Goal: Complete application form: Complete application form

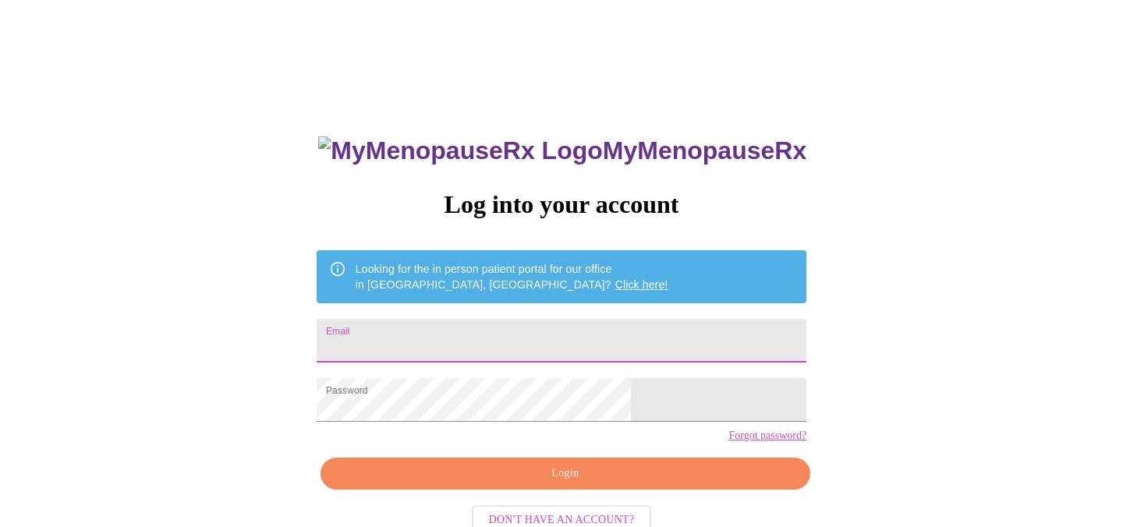
click at [538, 324] on input "Email" at bounding box center [562, 341] width 490 height 44
type input "[PERSON_NAME][EMAIL_ADDRESS][DOMAIN_NAME]"
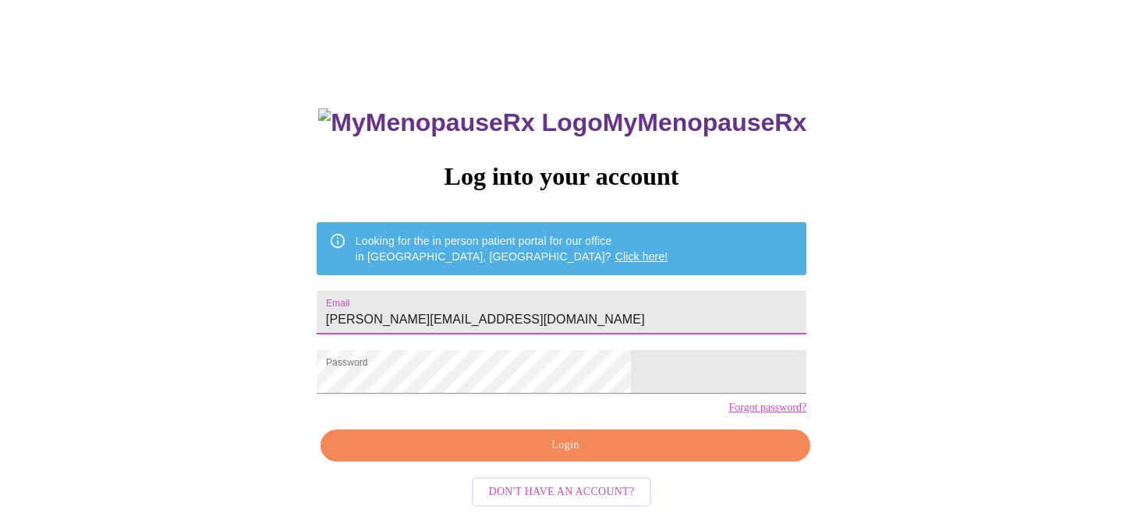
scroll to position [41, 0]
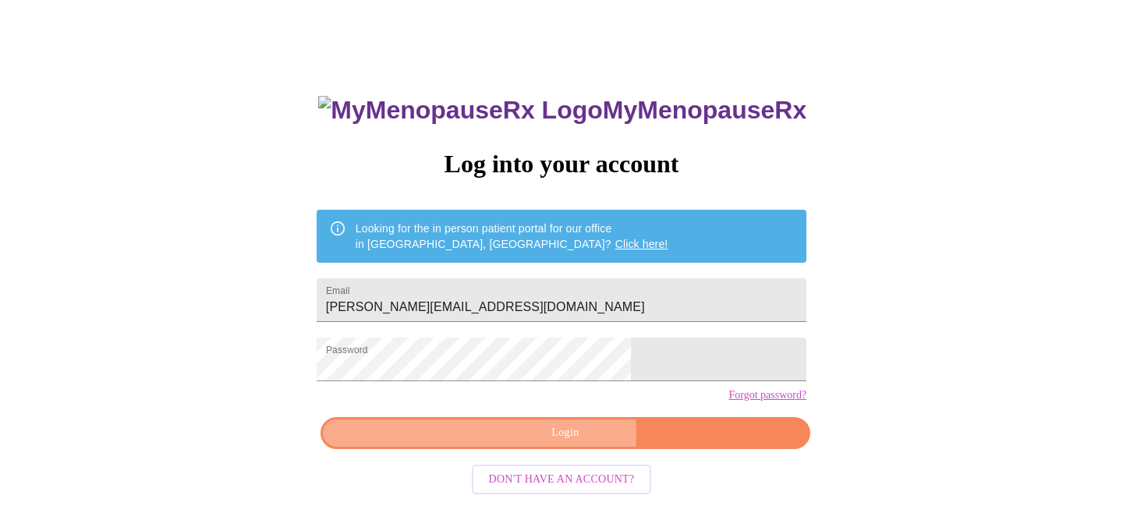
click at [541, 443] on span "Login" at bounding box center [566, 434] width 454 height 20
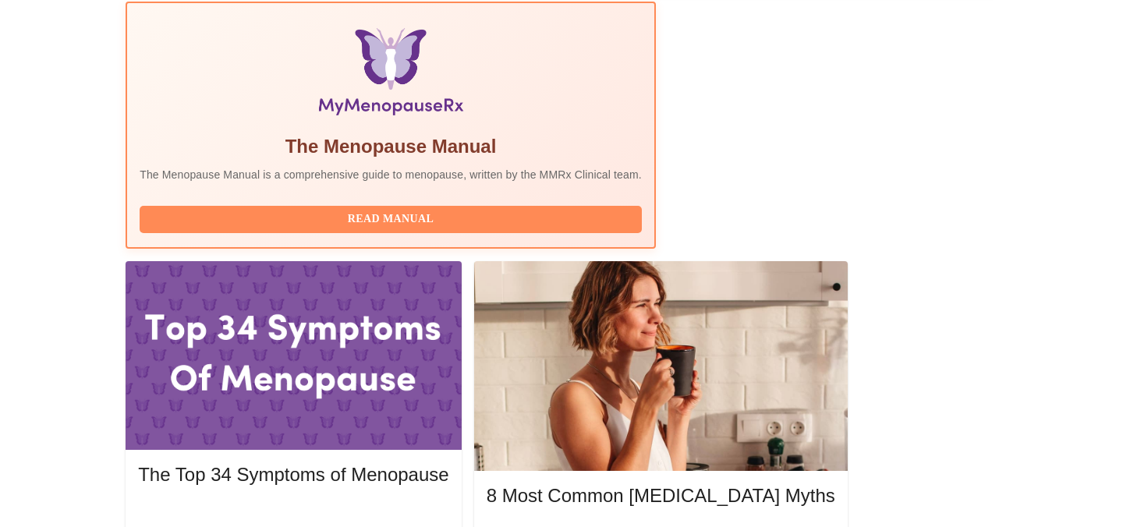
scroll to position [481, 0]
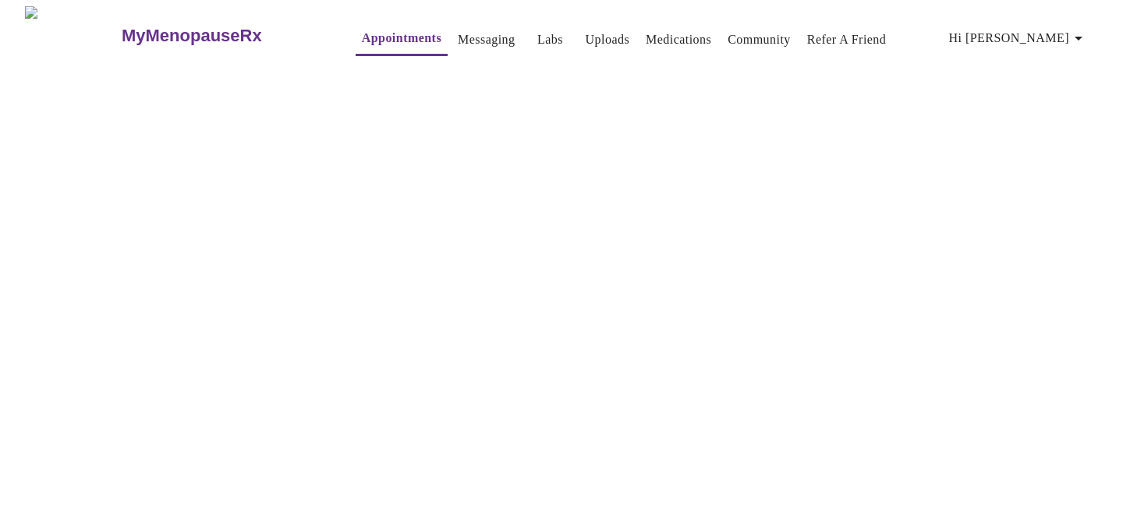
click at [1064, 30] on span "Hi [PERSON_NAME]" at bounding box center [1018, 38] width 139 height 22
click at [1052, 60] on li "Billing" at bounding box center [1063, 61] width 72 height 28
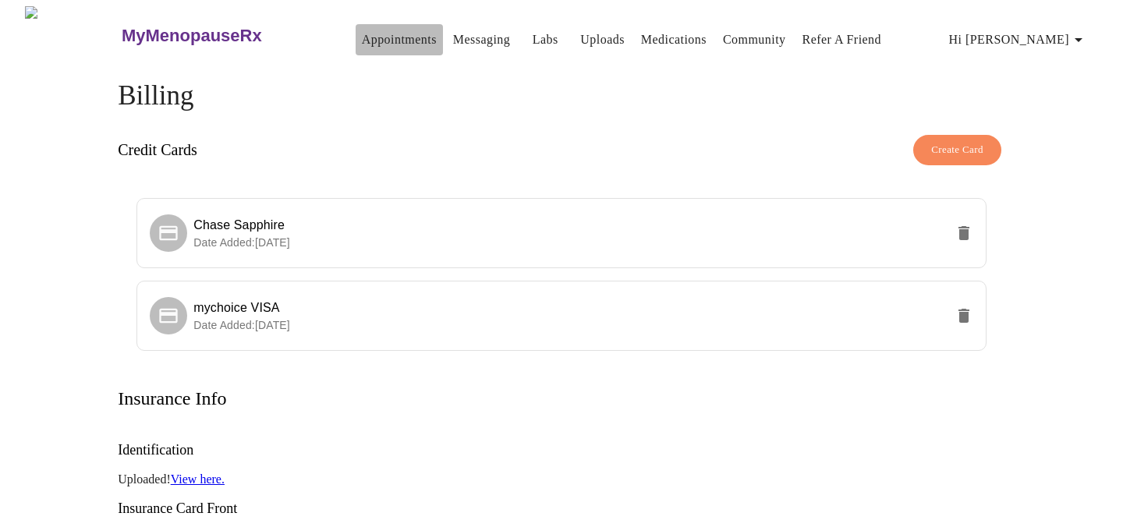
click at [376, 34] on link "Appointments" at bounding box center [399, 40] width 75 height 22
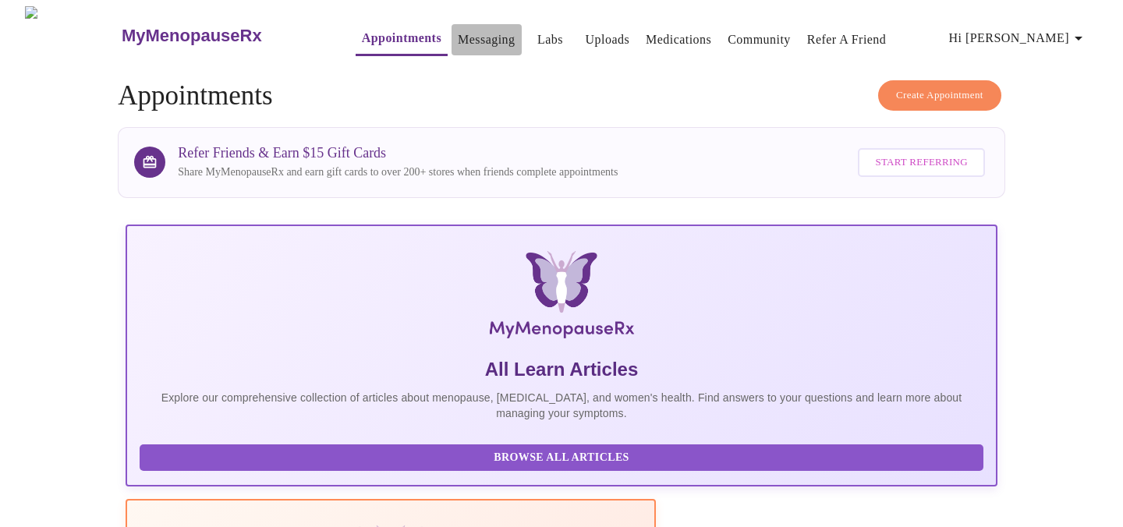
click at [458, 32] on link "Messaging" at bounding box center [486, 40] width 57 height 22
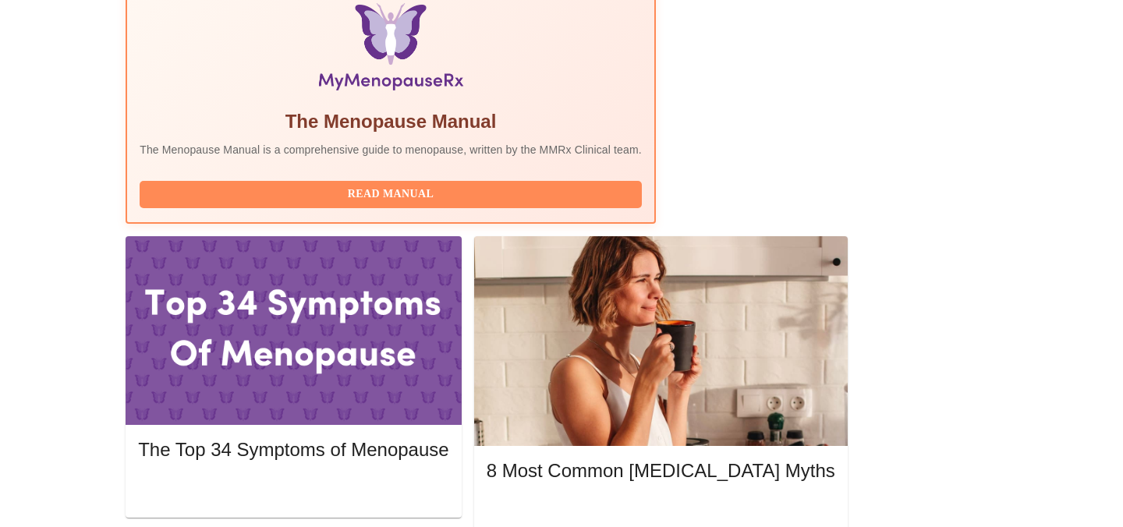
scroll to position [528, 0]
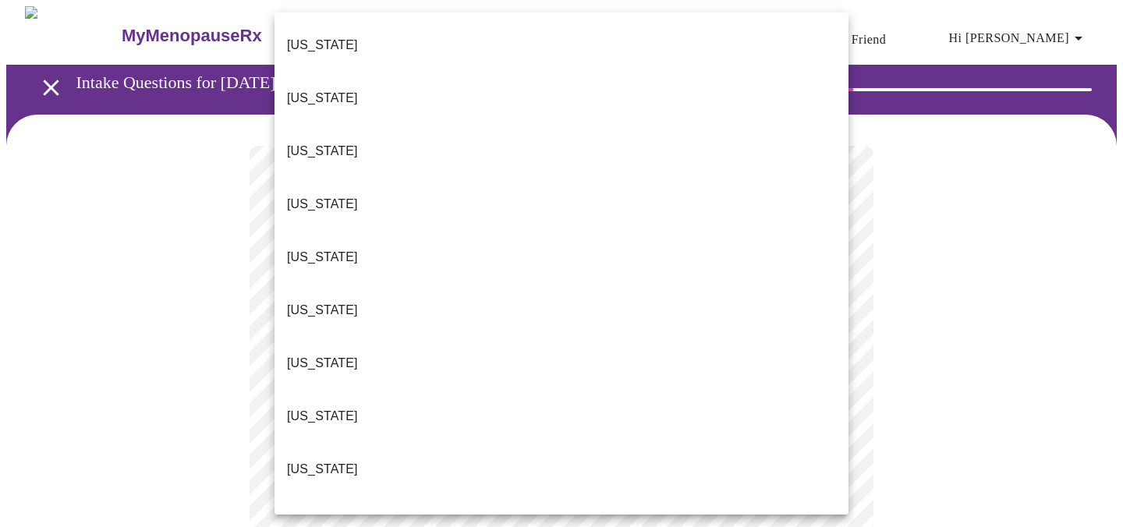
scroll to position [1538, 0]
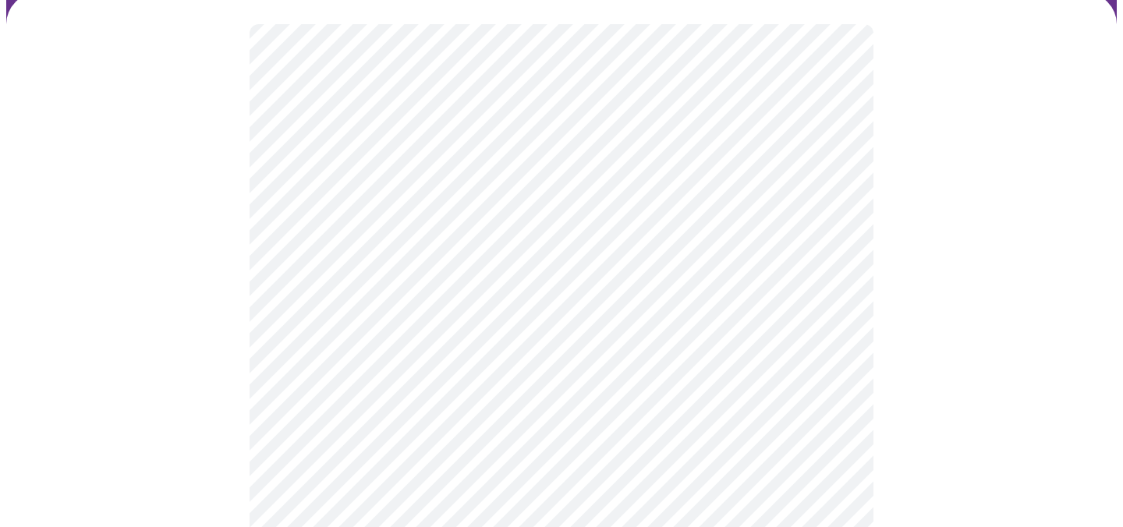
scroll to position [122, 0]
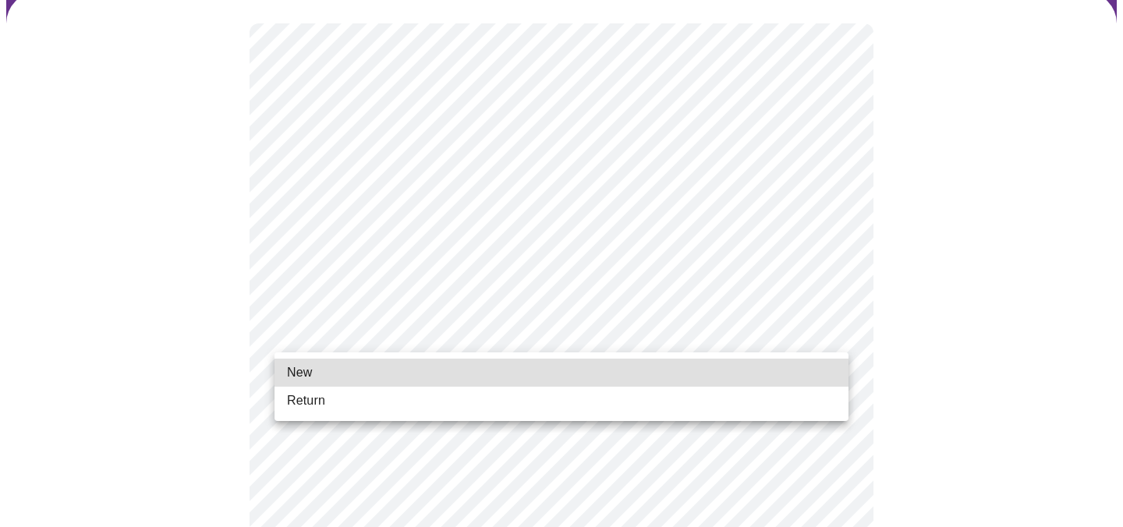
click at [346, 407] on li "Return" at bounding box center [562, 401] width 574 height 28
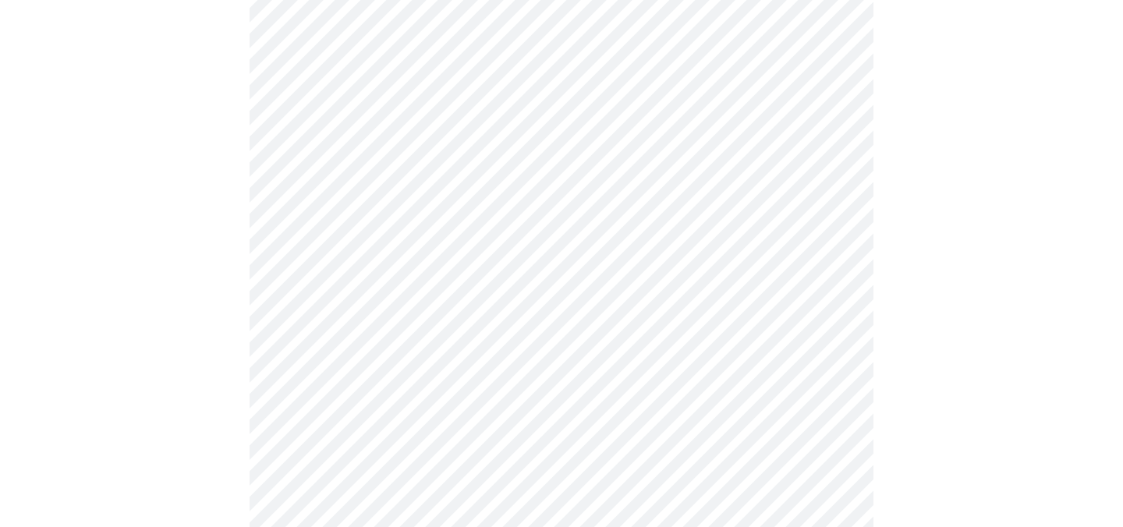
scroll to position [803, 0]
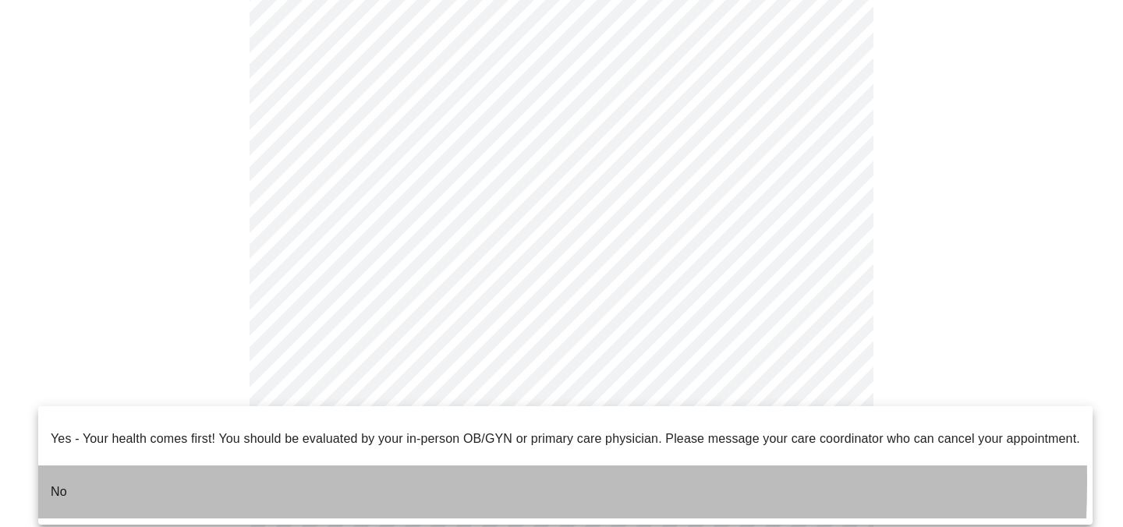
click at [179, 468] on li "No" at bounding box center [565, 492] width 1055 height 53
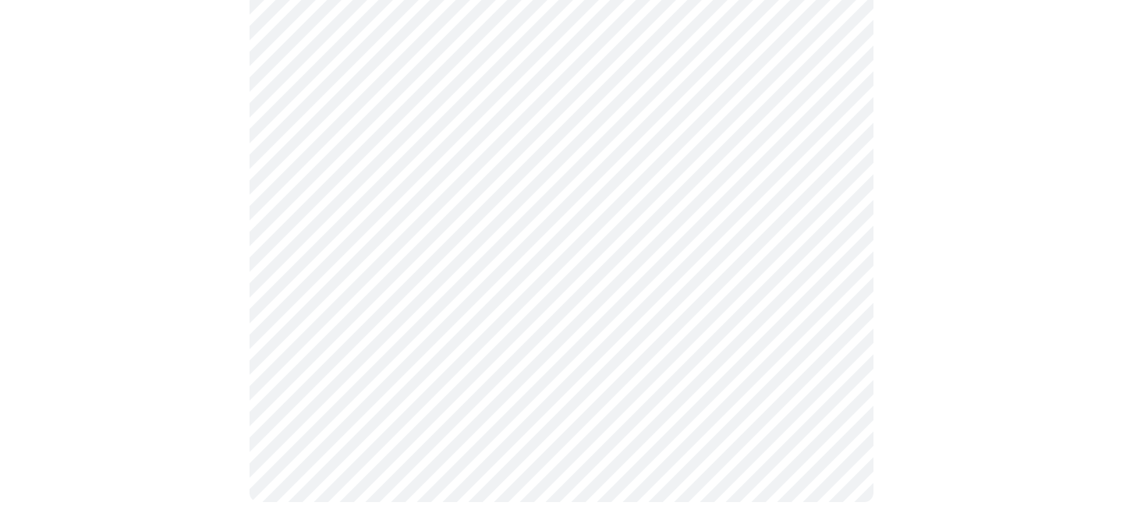
scroll to position [0, 0]
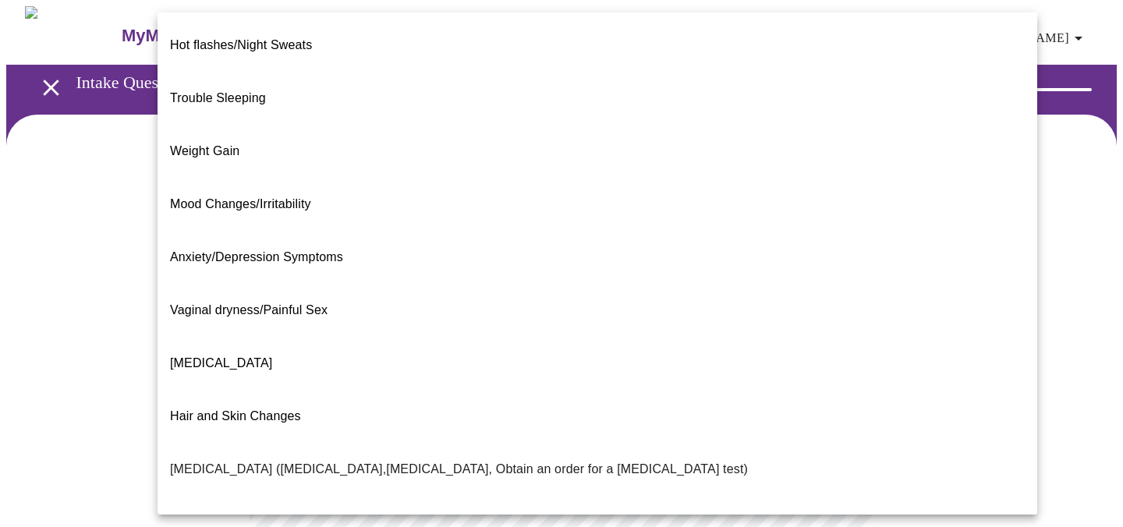
click at [567, 321] on body "MyMenopauseRx Appointments Messaging Labs Uploads Medications Community Refer a…" at bounding box center [561, 475] width 1111 height 938
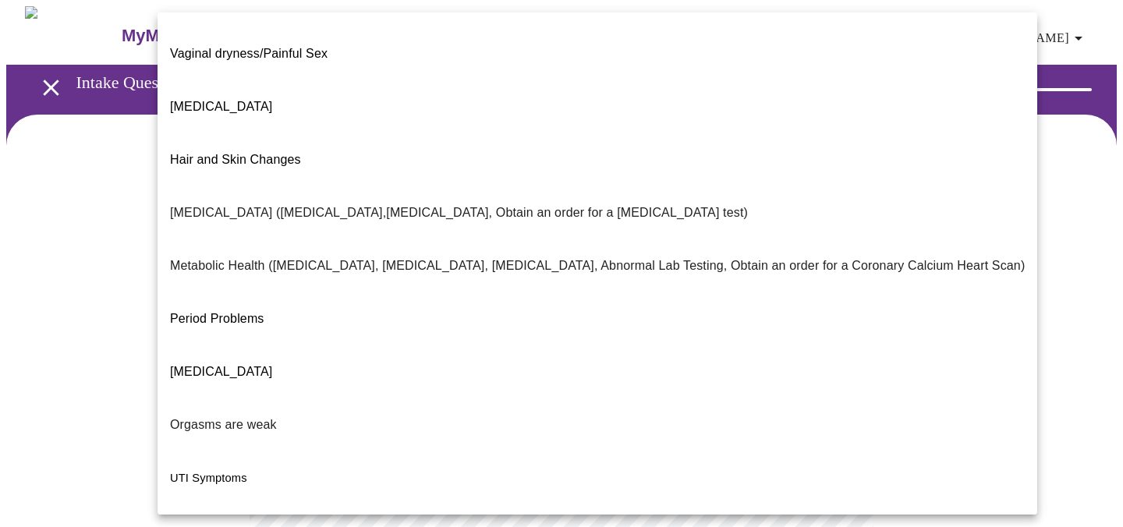
scroll to position [281, 0]
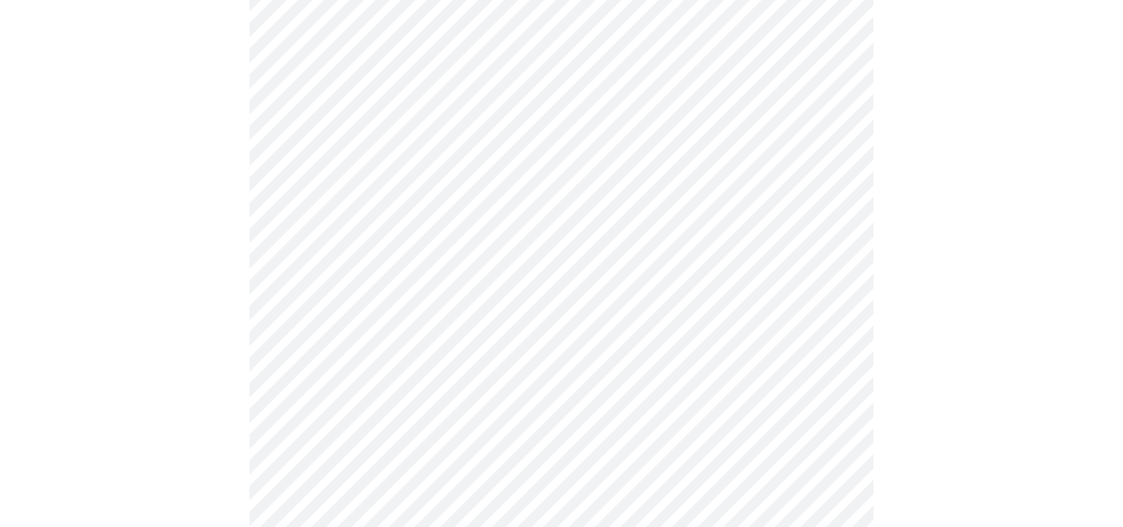
scroll to position [273, 0]
click at [730, 205] on body "MyMenopauseRx Appointments Messaging Labs Uploads Medications Community Refer a…" at bounding box center [561, 197] width 1111 height 928
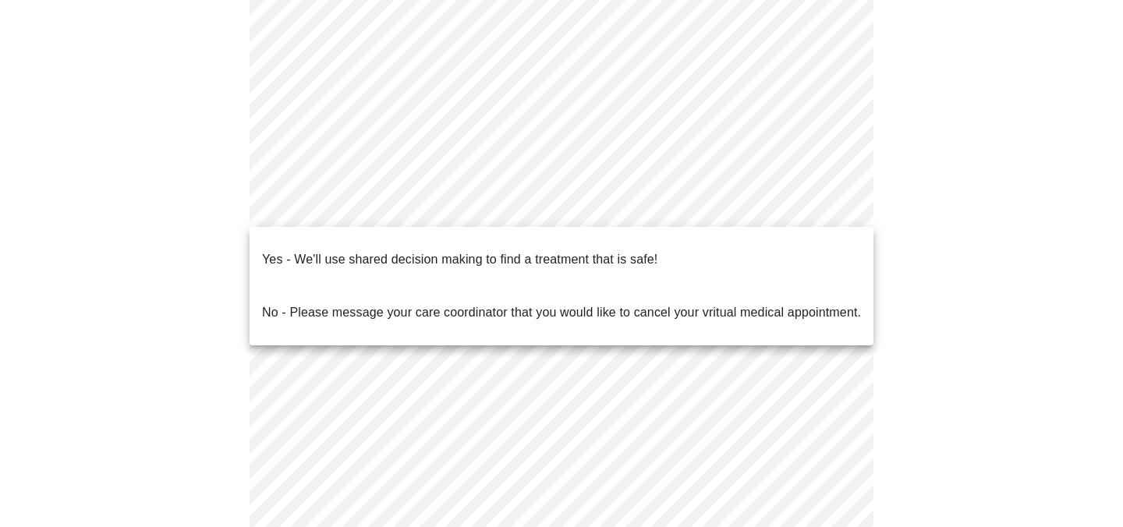
click at [723, 129] on div at bounding box center [561, 263] width 1123 height 527
click at [644, 200] on body "MyMenopauseRx Appointments Messaging Labs Uploads Medications Community Refer a…" at bounding box center [561, 197] width 1111 height 928
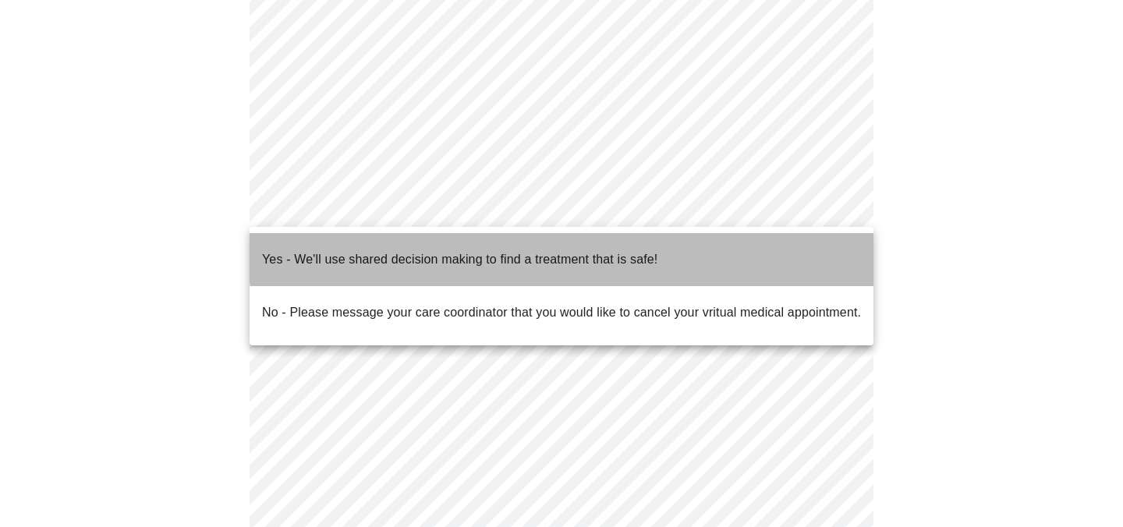
click at [608, 250] on p "Yes - We'll use shared decision making to find a treatment that is safe!" at bounding box center [460, 259] width 396 height 19
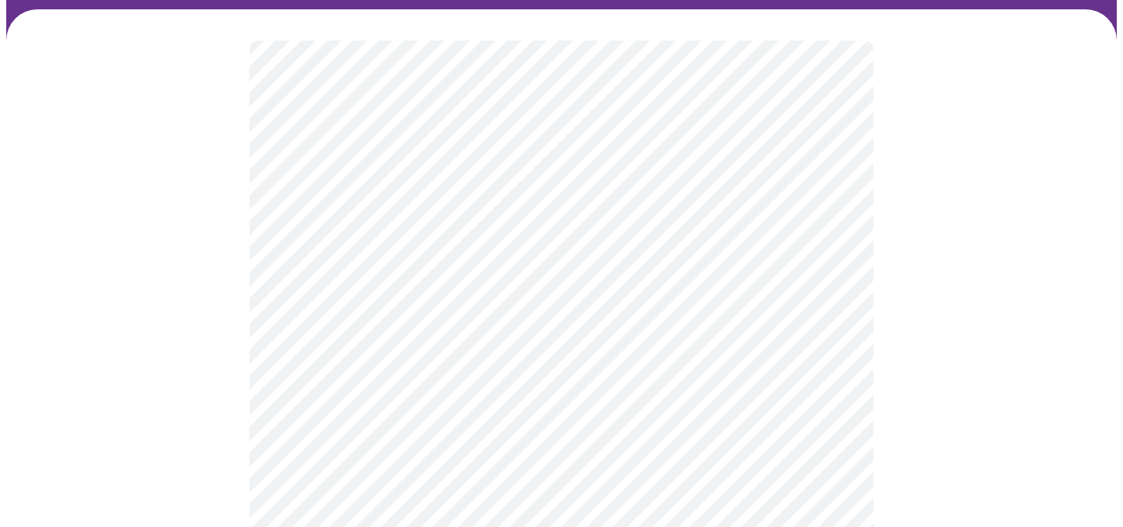
scroll to position [130, 0]
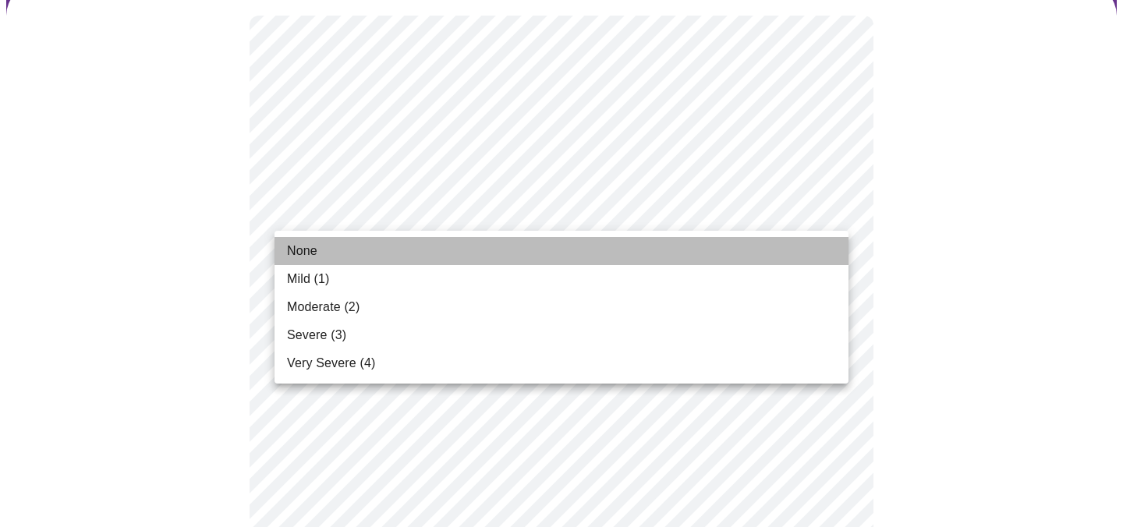
click at [684, 261] on li "None" at bounding box center [562, 251] width 574 height 28
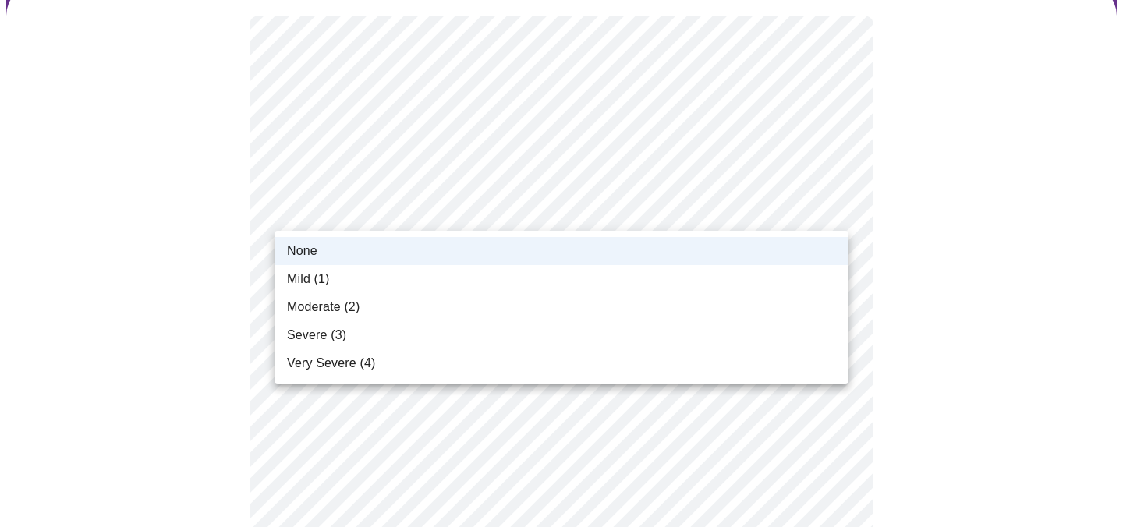
click at [491, 275] on li "Mild (1)" at bounding box center [562, 279] width 574 height 28
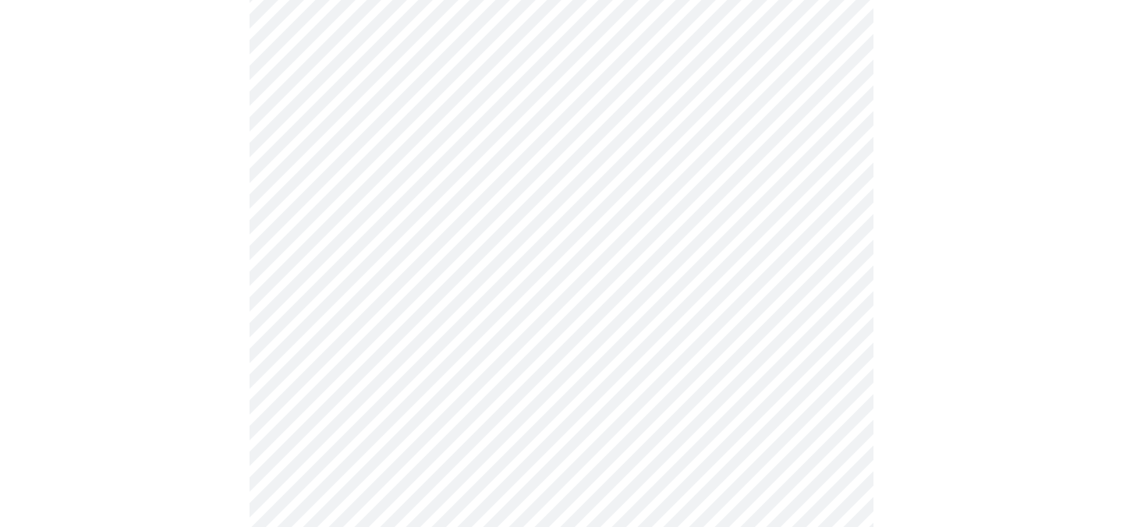
scroll to position [172, 0]
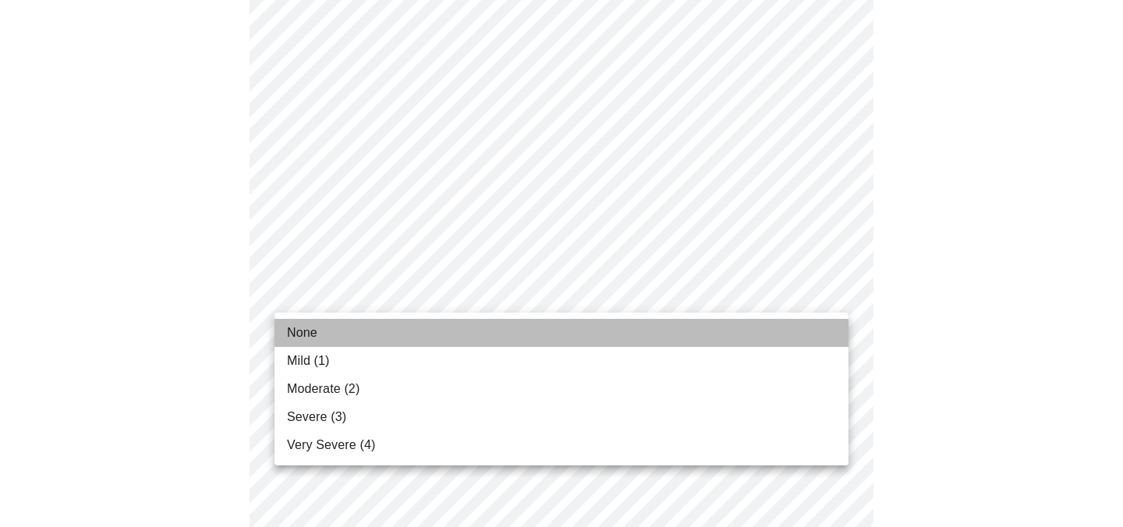
click at [715, 328] on li "None" at bounding box center [562, 333] width 574 height 28
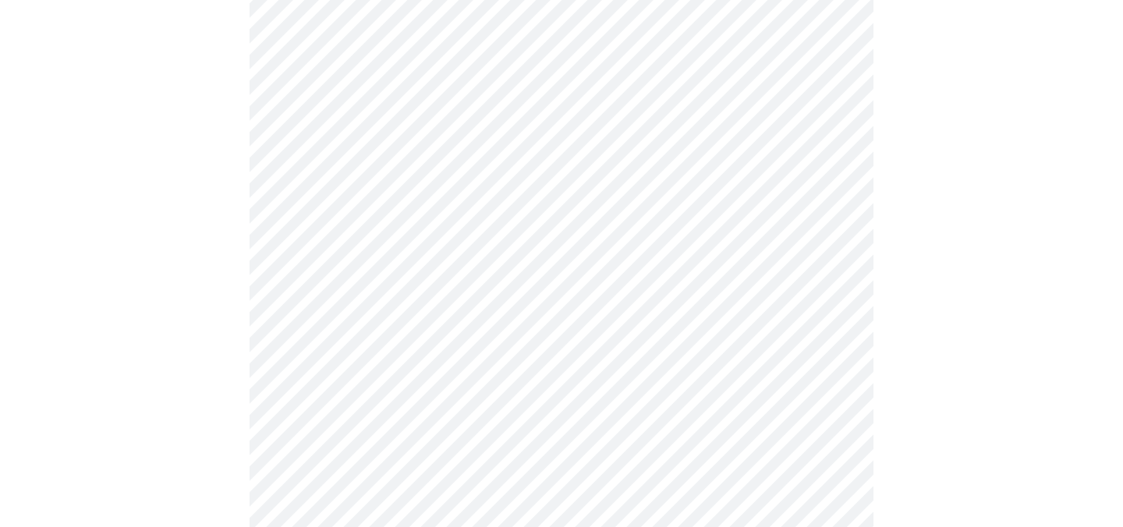
scroll to position [376, 0]
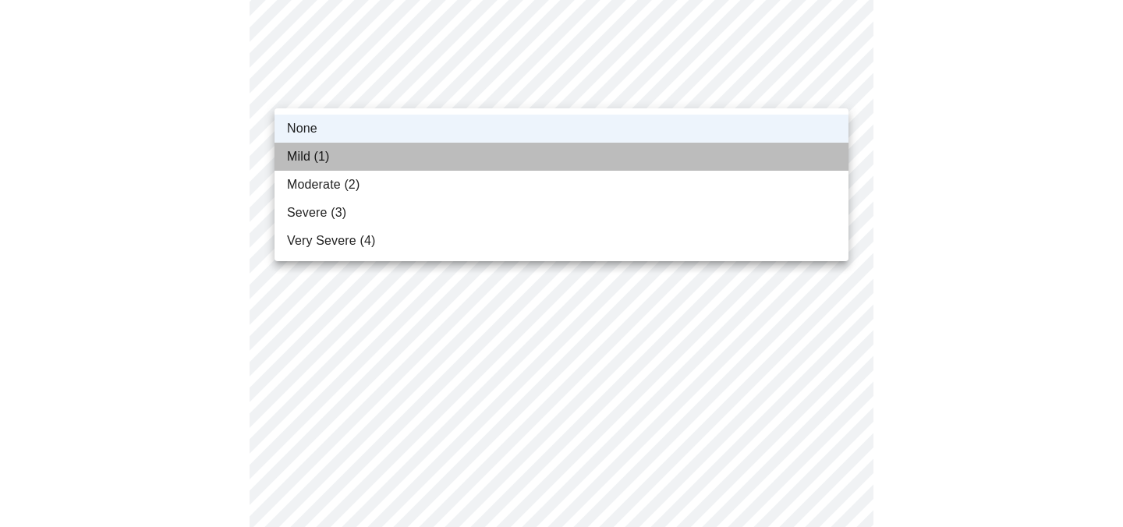
click at [667, 158] on li "Mild (1)" at bounding box center [562, 157] width 574 height 28
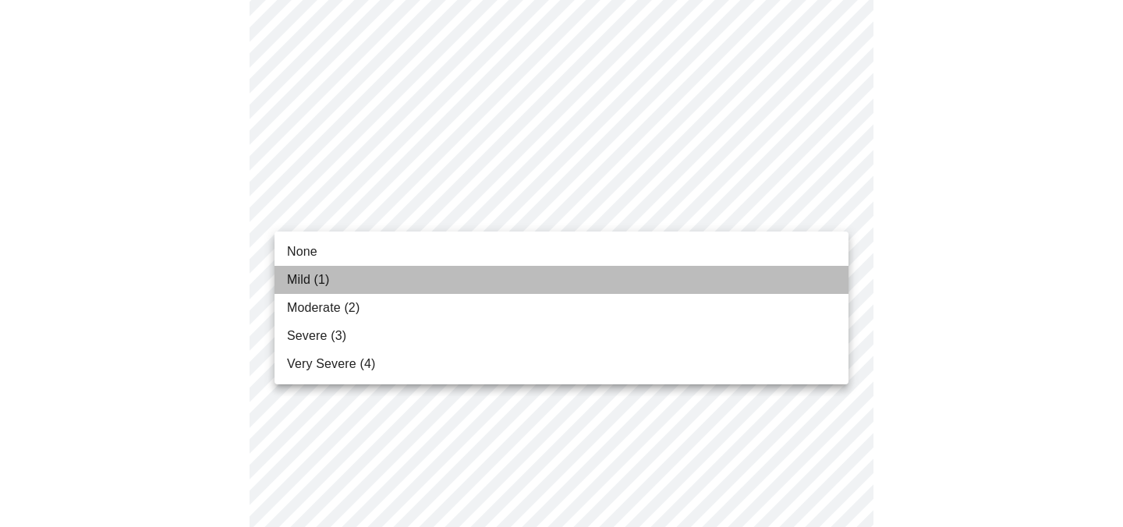
click at [641, 282] on li "Mild (1)" at bounding box center [562, 280] width 574 height 28
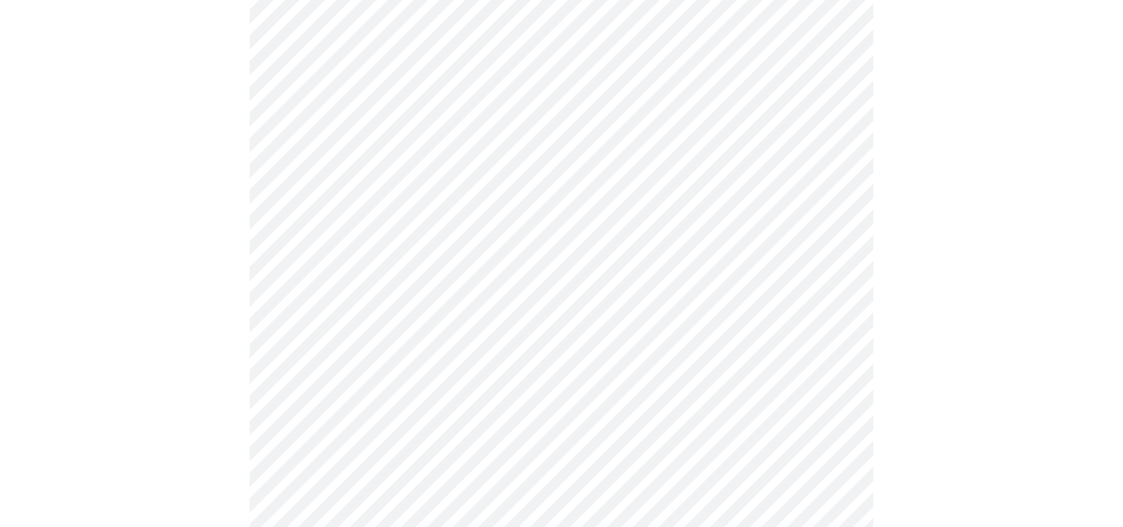
scroll to position [454, 0]
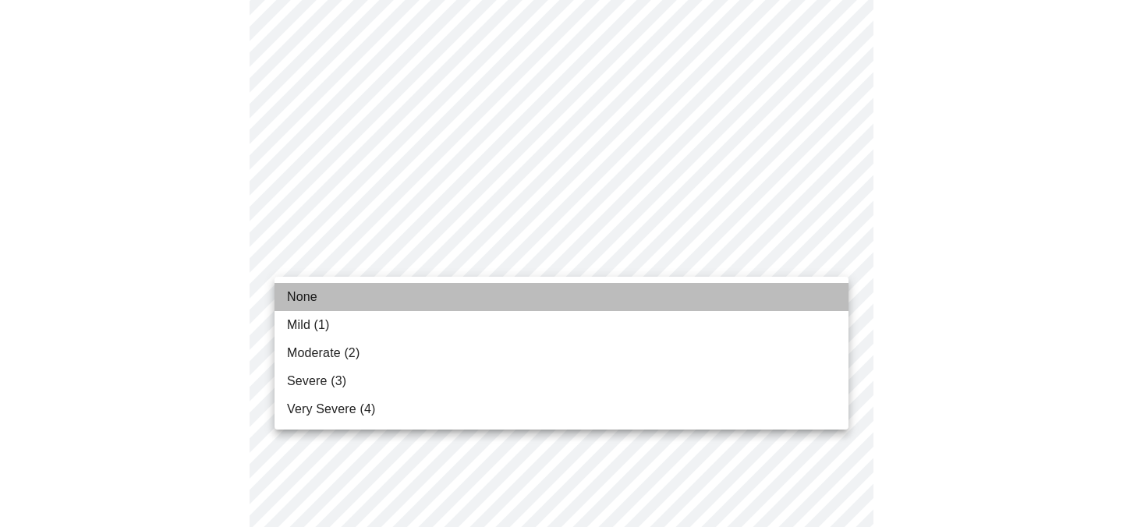
click at [616, 301] on li "None" at bounding box center [562, 297] width 574 height 28
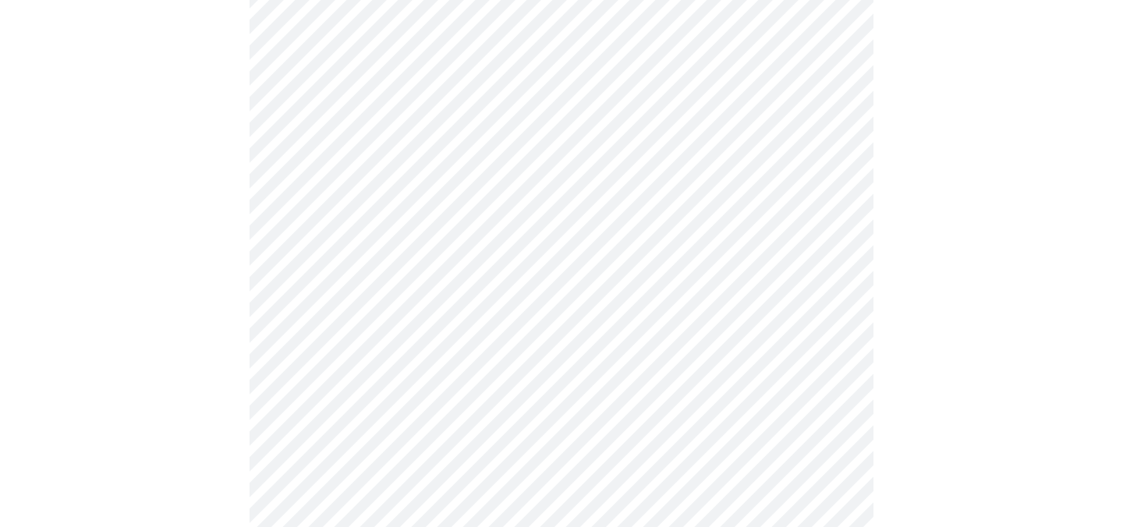
scroll to position [509, 0]
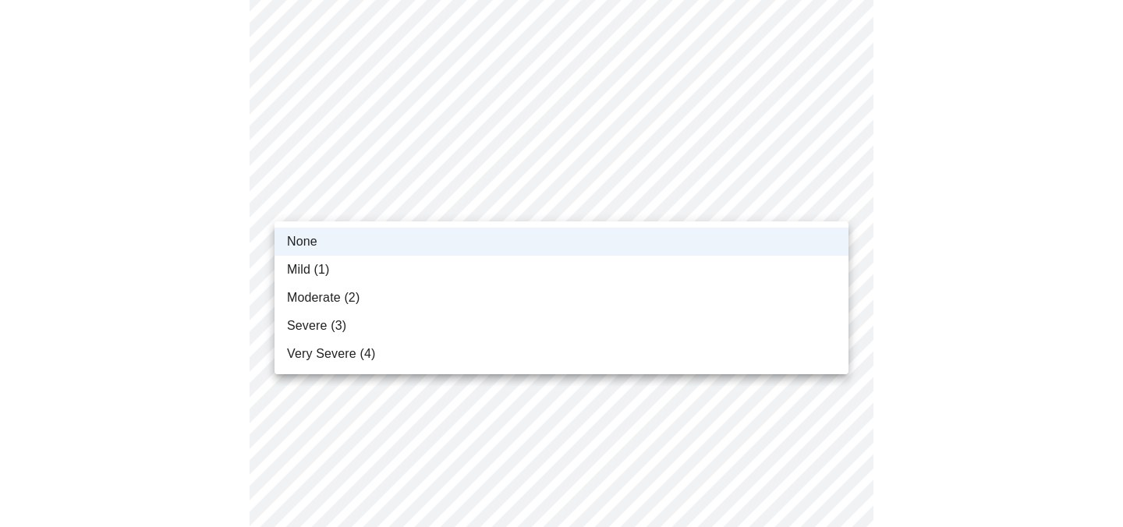
click at [830, 194] on body "MyMenopauseRx Appointments Messaging Labs Uploads Medications Community Refer a…" at bounding box center [561, 491] width 1111 height 1988
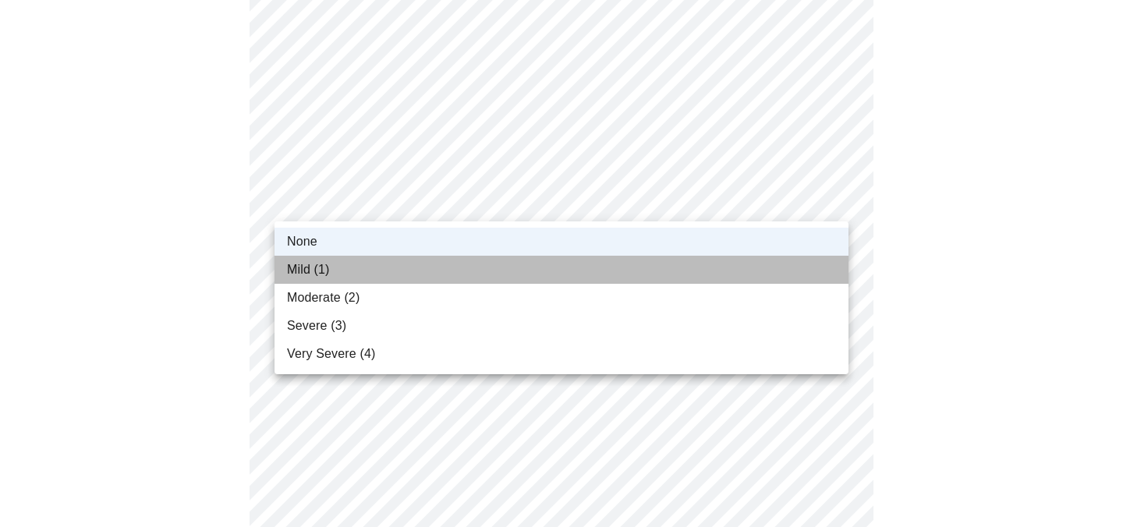
click at [684, 272] on li "Mild (1)" at bounding box center [562, 270] width 574 height 28
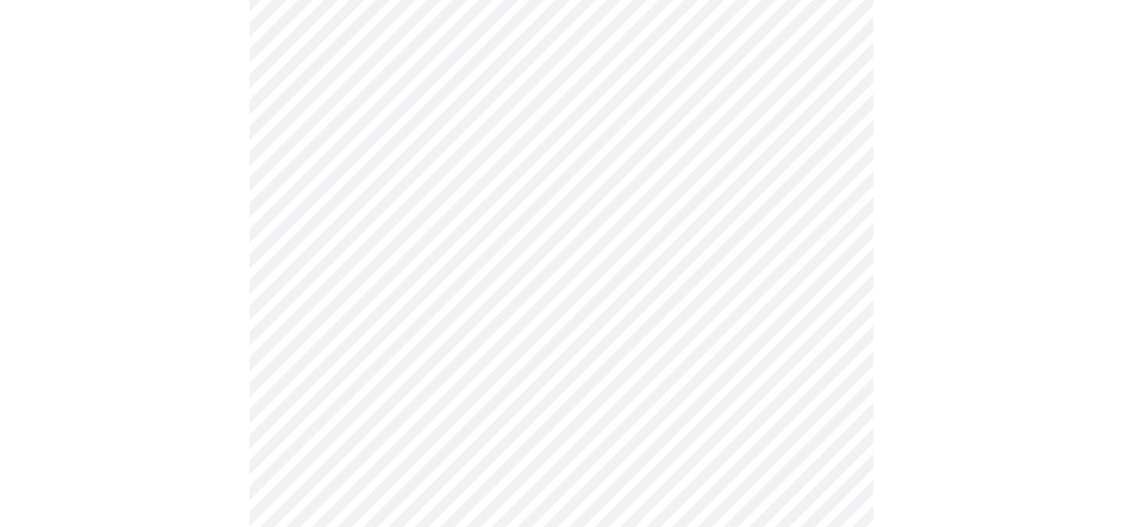
click at [704, 301] on body "MyMenopauseRx Appointments Messaging Labs Uploads Medications Community Refer a…" at bounding box center [561, 491] width 1111 height 1988
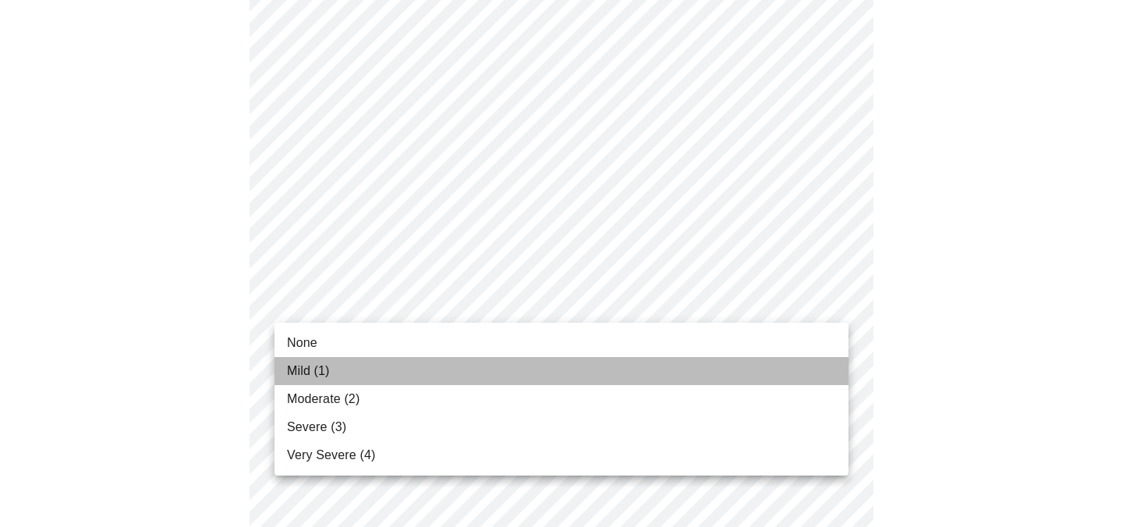
click at [640, 365] on li "Mild (1)" at bounding box center [562, 371] width 574 height 28
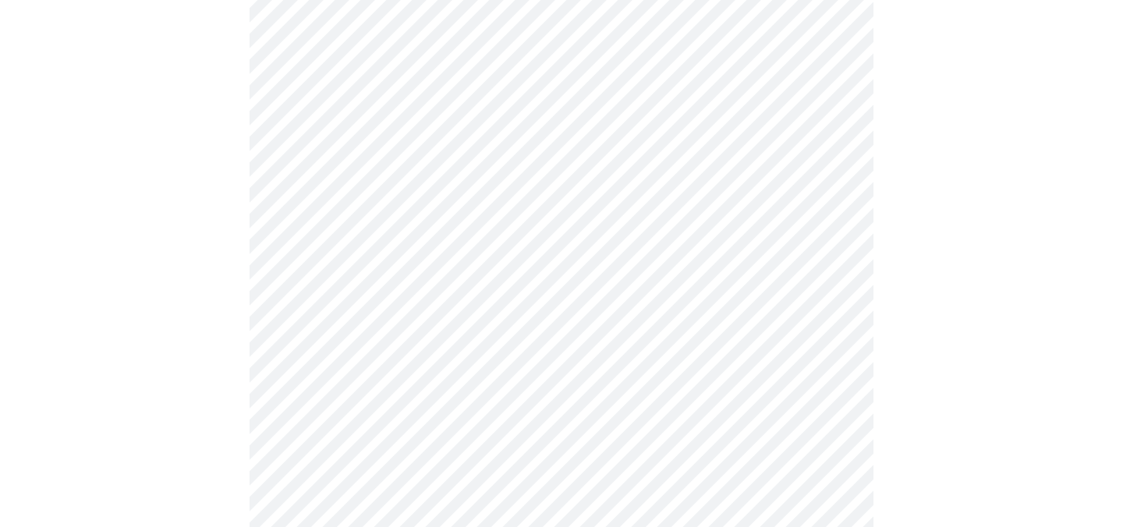
scroll to position [733, 0]
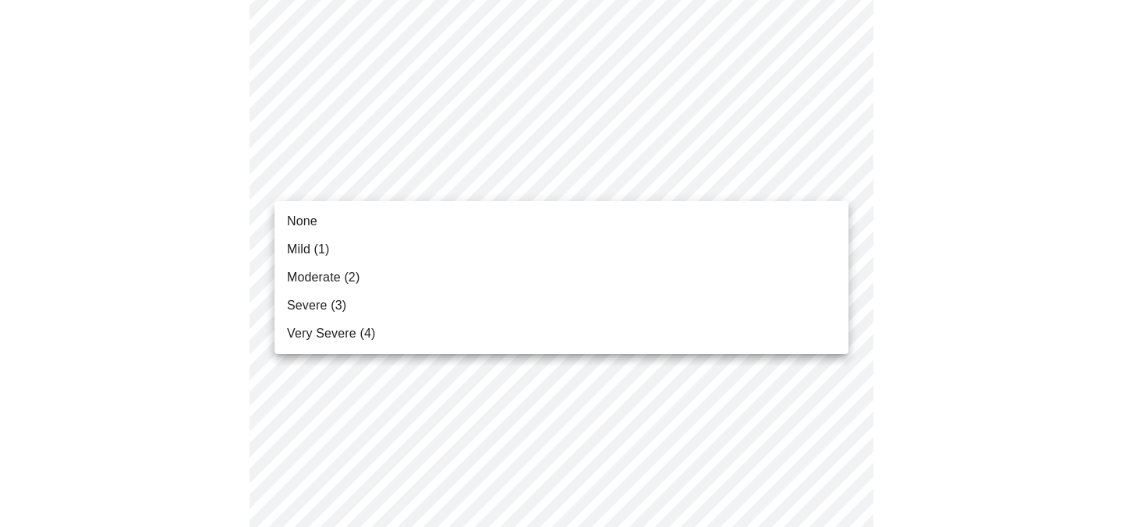
click at [834, 177] on body "MyMenopauseRx Appointments Messaging Labs Uploads Medications Community Refer a…" at bounding box center [561, 257] width 1111 height 1966
drag, startPoint x: 683, startPoint y: 292, endPoint x: 685, endPoint y: 270, distance: 22.0
click at [685, 270] on ul "None Mild (1) Moderate (2) Severe (3) Very Severe (4)" at bounding box center [562, 277] width 574 height 153
click at [685, 270] on li "Moderate (2)" at bounding box center [562, 278] width 574 height 28
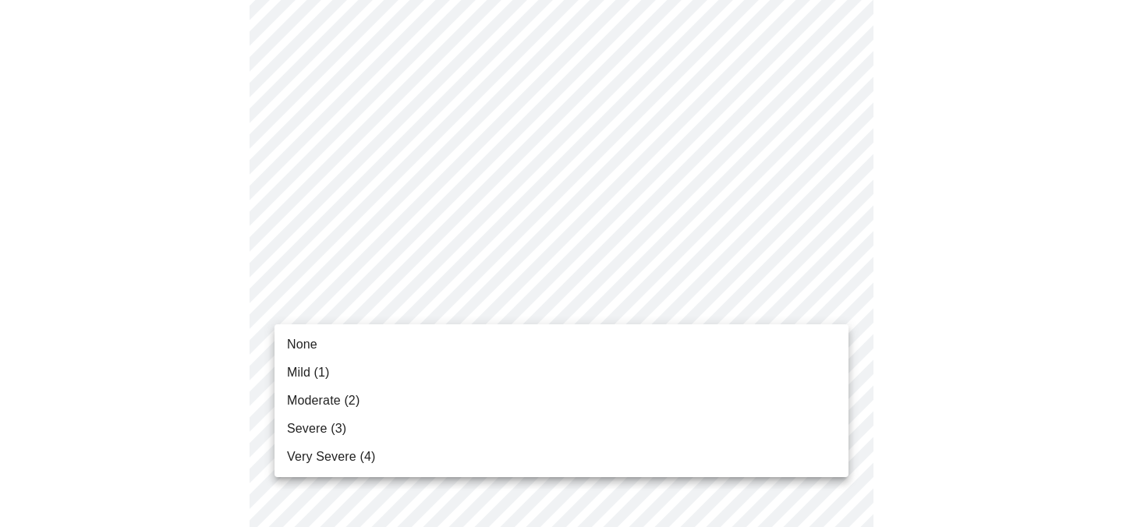
click at [832, 302] on body "MyMenopauseRx Appointments Messaging Labs Uploads Medications Community Refer a…" at bounding box center [561, 246] width 1111 height 1944
click at [522, 339] on li "None" at bounding box center [562, 345] width 574 height 28
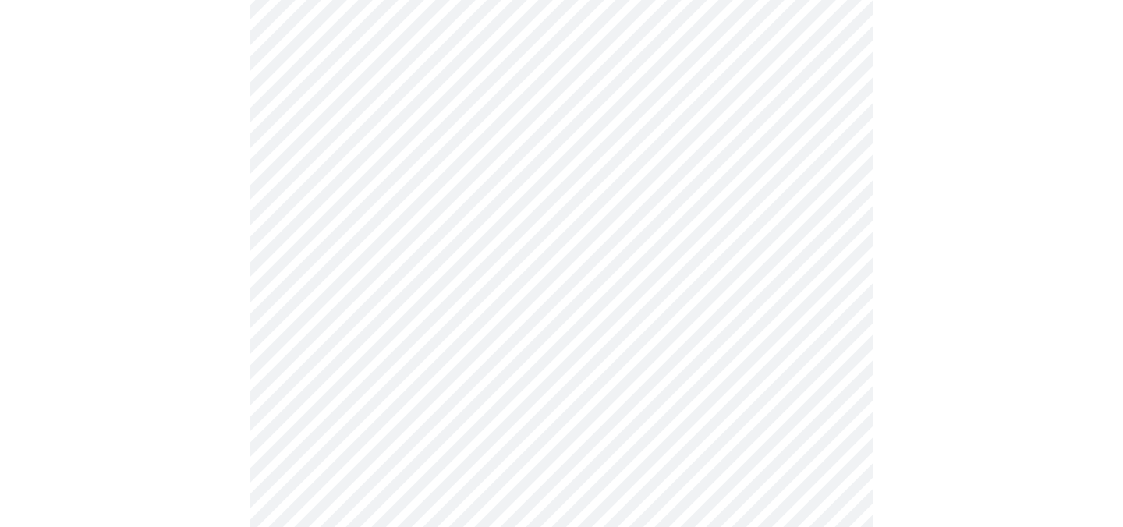
scroll to position [775, 0]
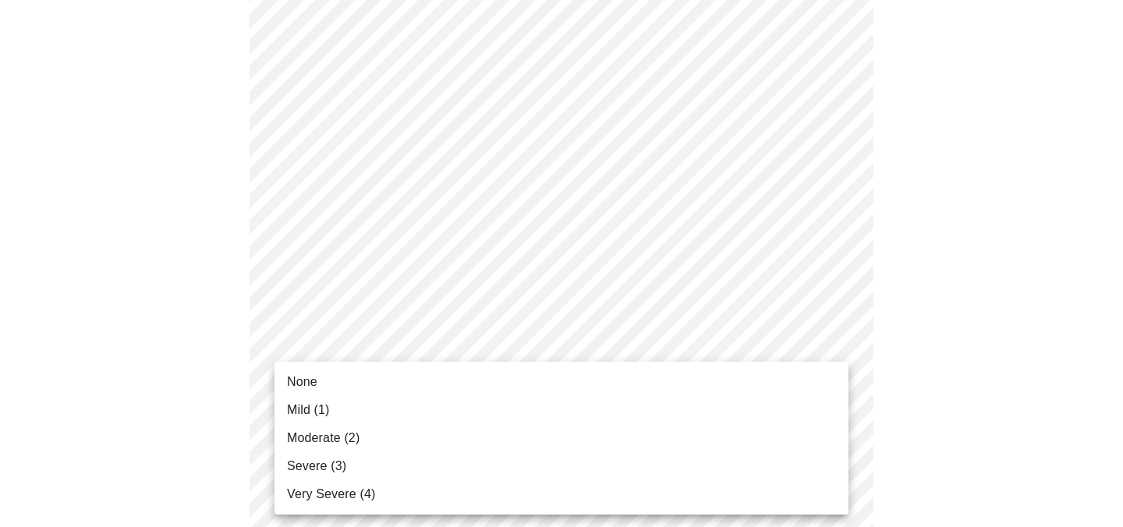
click at [831, 379] on body "MyMenopauseRx Appointments Messaging Labs Uploads Medications Community Refer a…" at bounding box center [561, 192] width 1111 height 1922
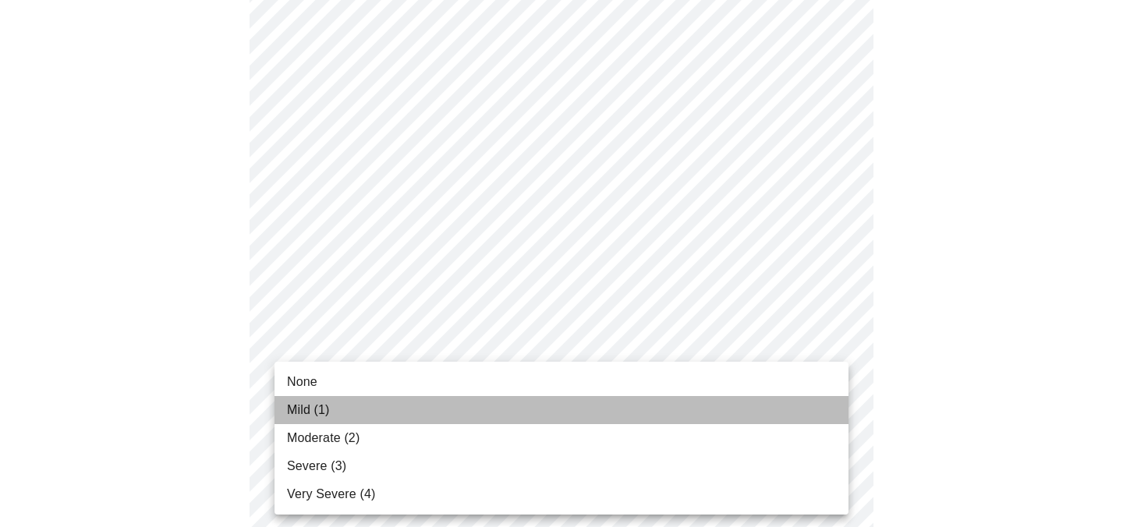
click at [747, 414] on li "Mild (1)" at bounding box center [562, 410] width 574 height 28
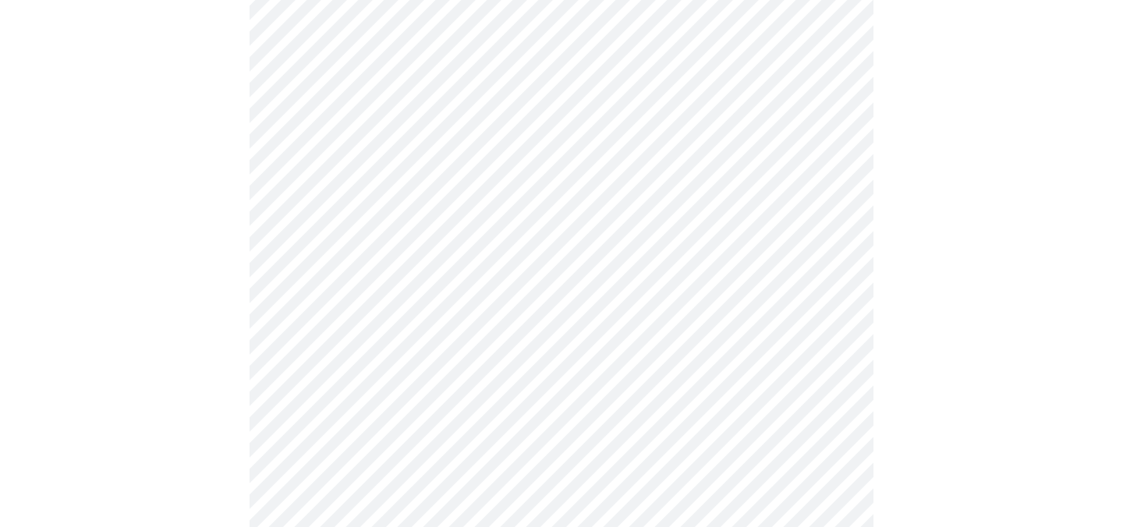
scroll to position [1068, 0]
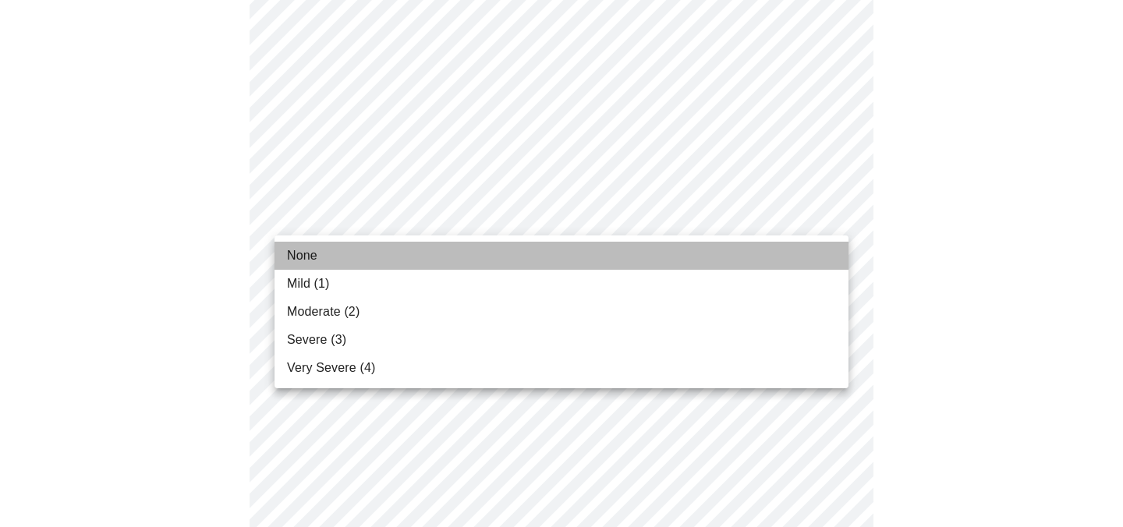
click at [721, 253] on li "None" at bounding box center [562, 256] width 574 height 28
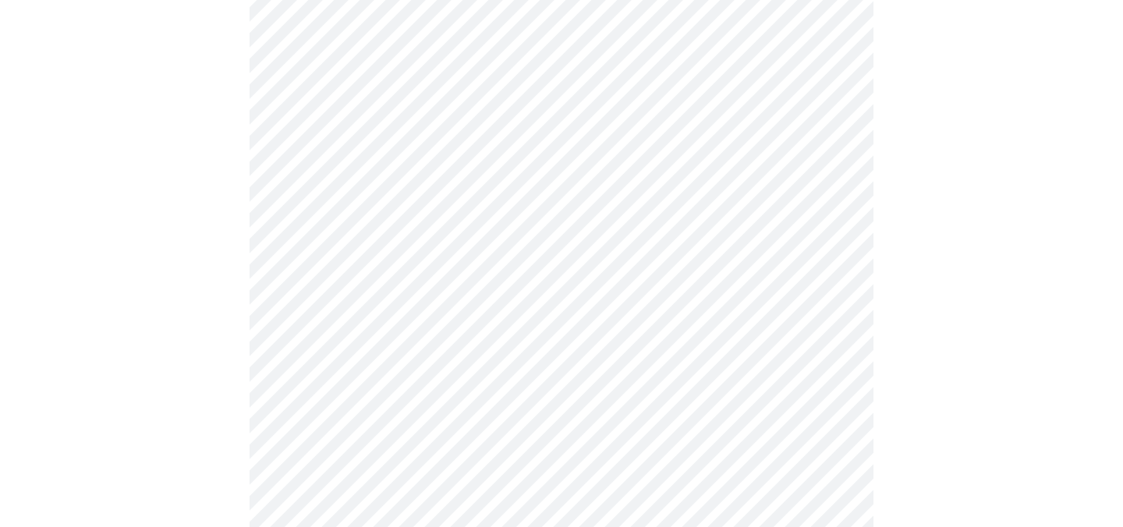
scroll to position [1222, 0]
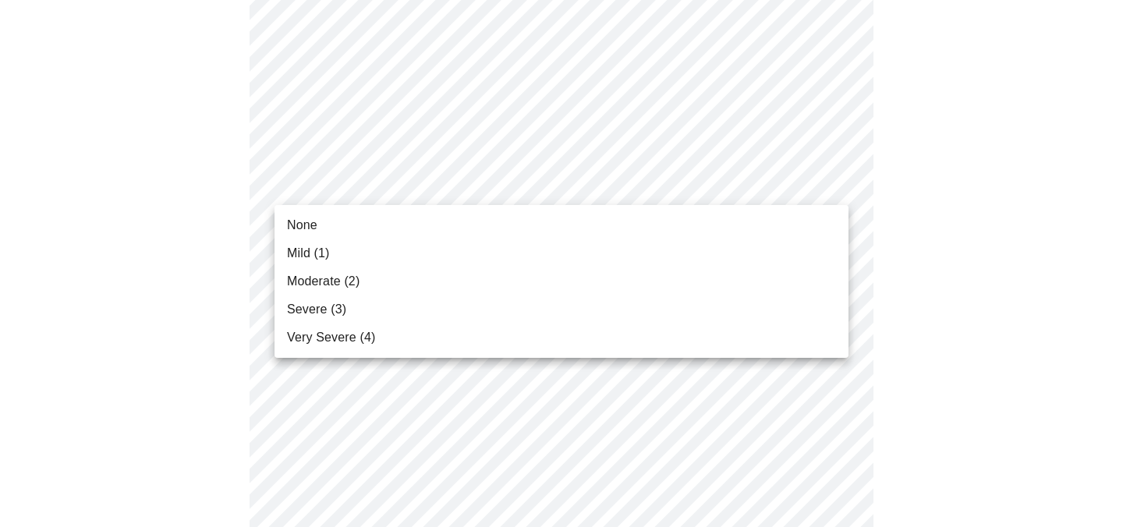
click at [591, 250] on li "Mild (1)" at bounding box center [562, 253] width 574 height 28
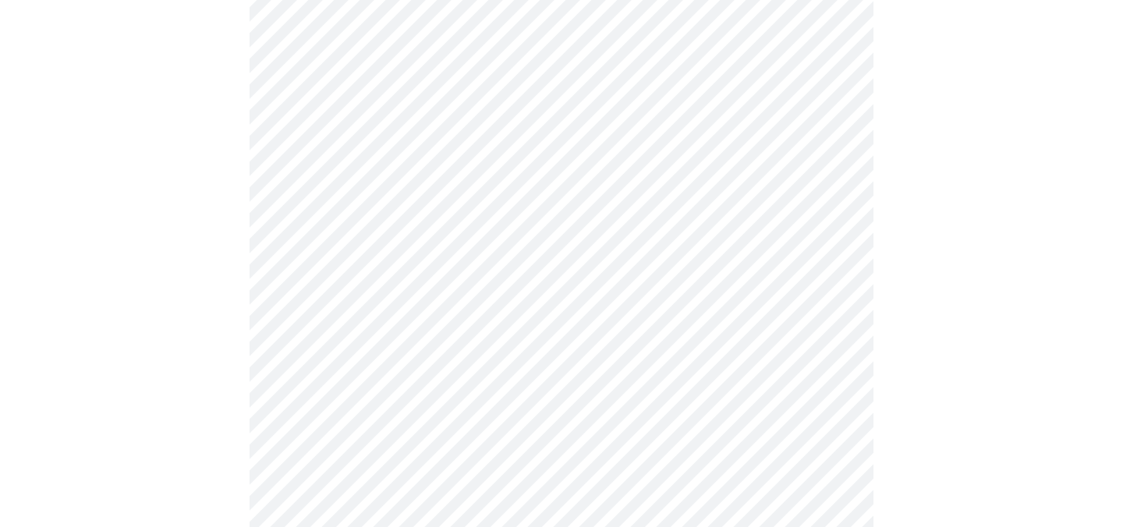
scroll to position [1251, 0]
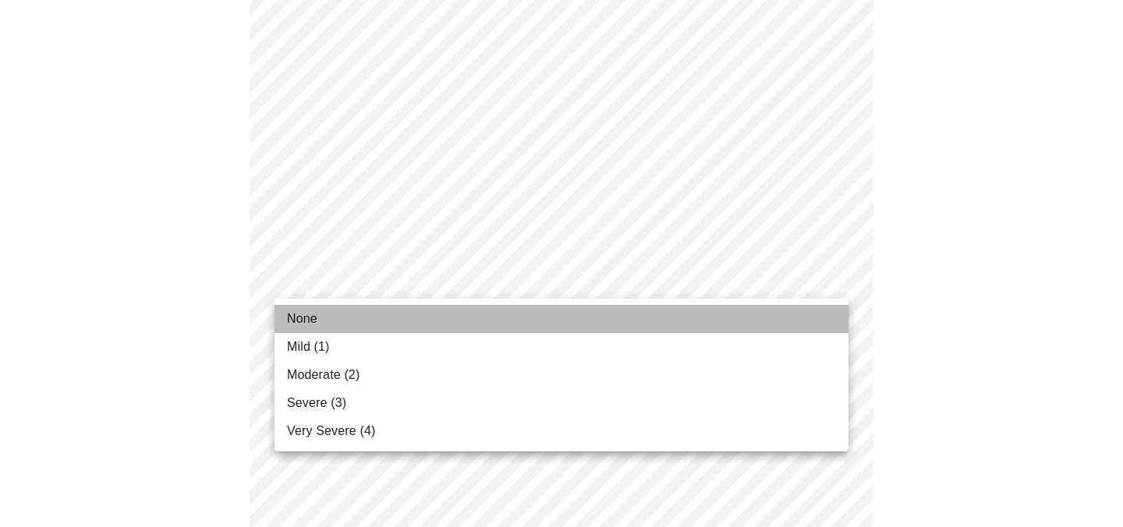
click at [583, 319] on li "None" at bounding box center [562, 319] width 574 height 28
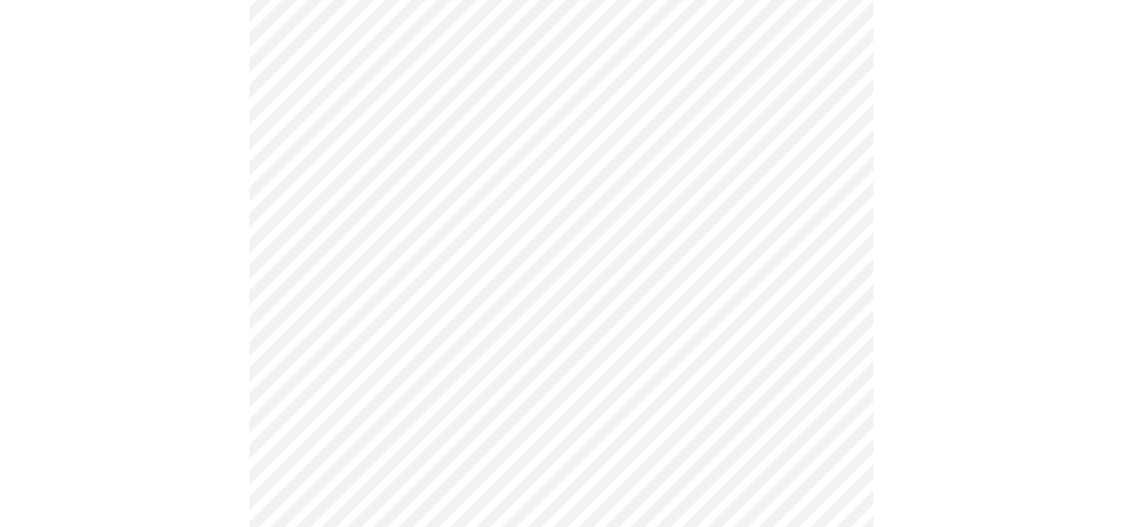
scroll to position [682, 0]
click at [630, 211] on body "MyMenopauseRx Appointments Messaging Labs Uploads Medications Community Refer a…" at bounding box center [561, 62] width 1111 height 1477
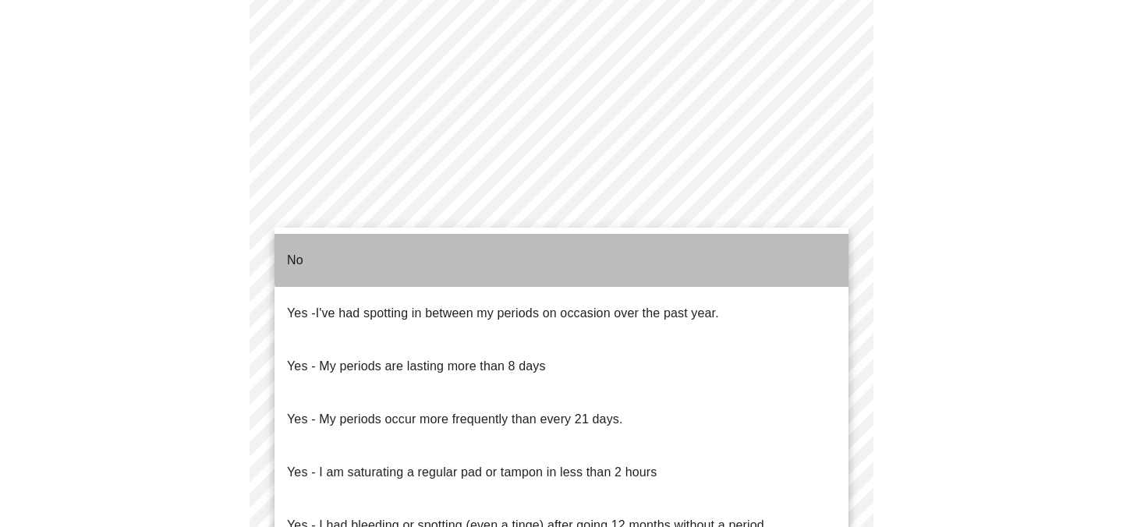
click at [576, 246] on li "No" at bounding box center [562, 260] width 574 height 53
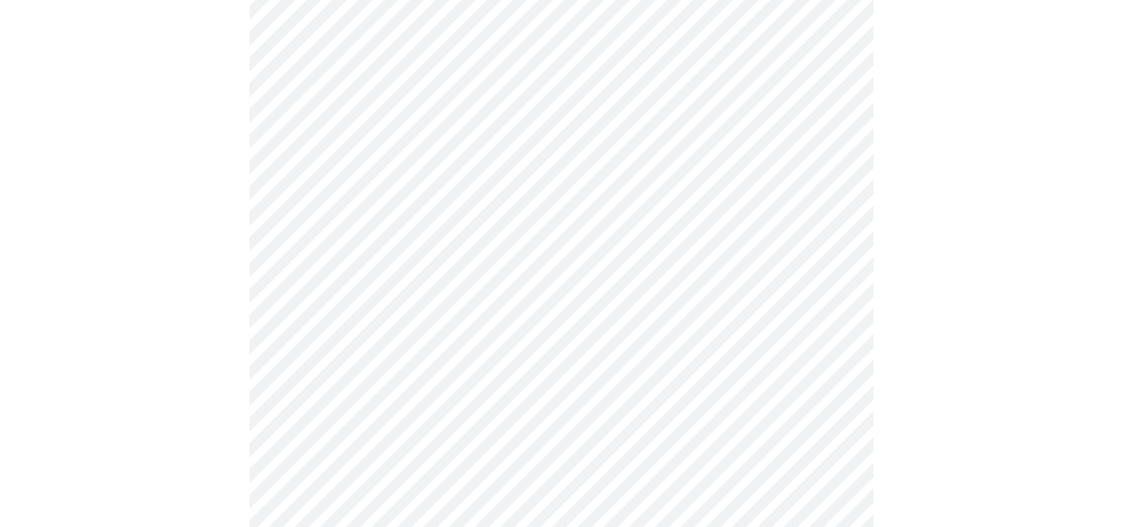
scroll to position [731, 0]
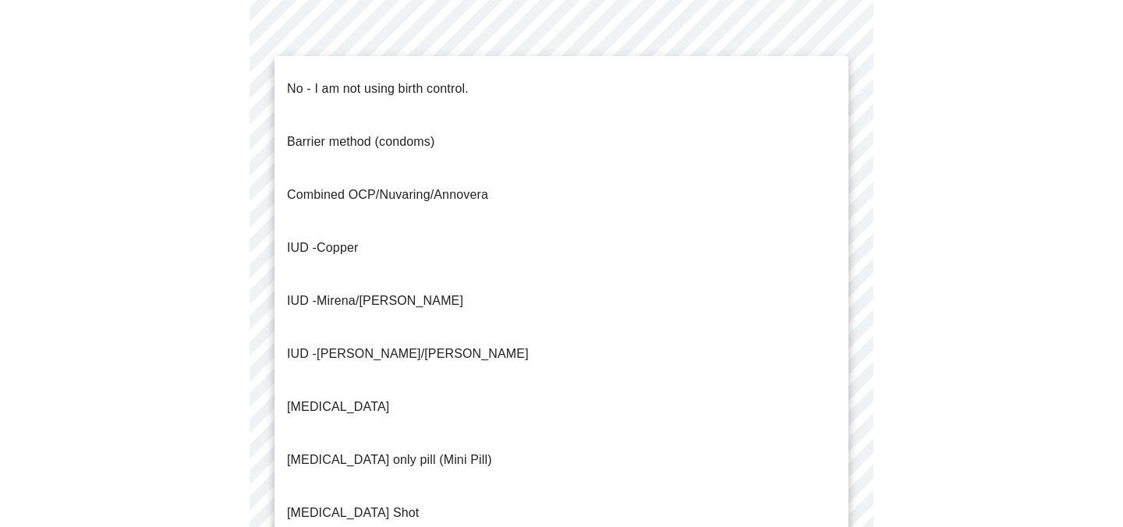
click at [566, 278] on body "MyMenopauseRx Appointments Messaging Labs Uploads Medications Community Refer a…" at bounding box center [561, 8] width 1111 height 1467
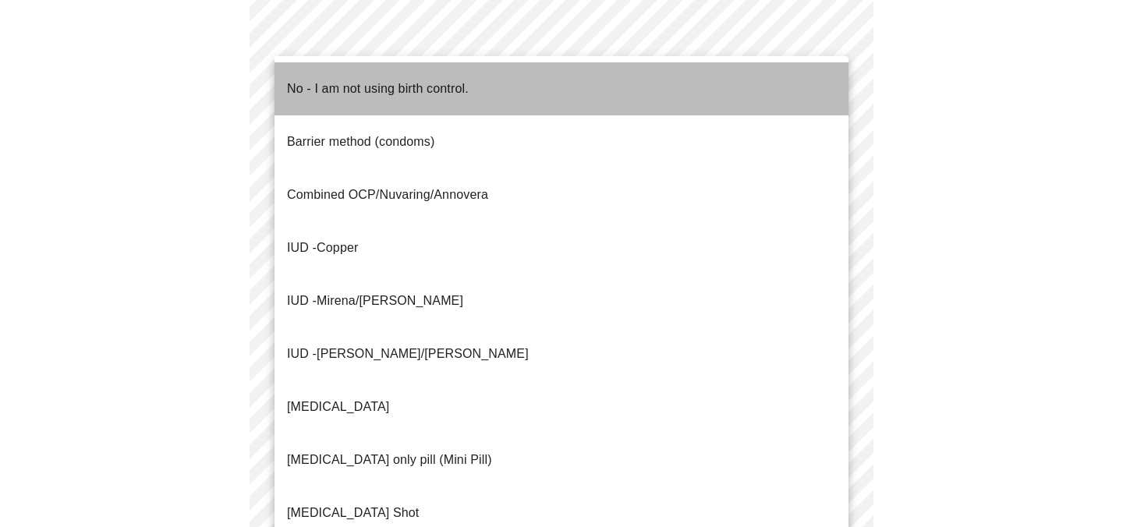
click at [484, 73] on li "No - I am not using birth control." at bounding box center [562, 88] width 574 height 53
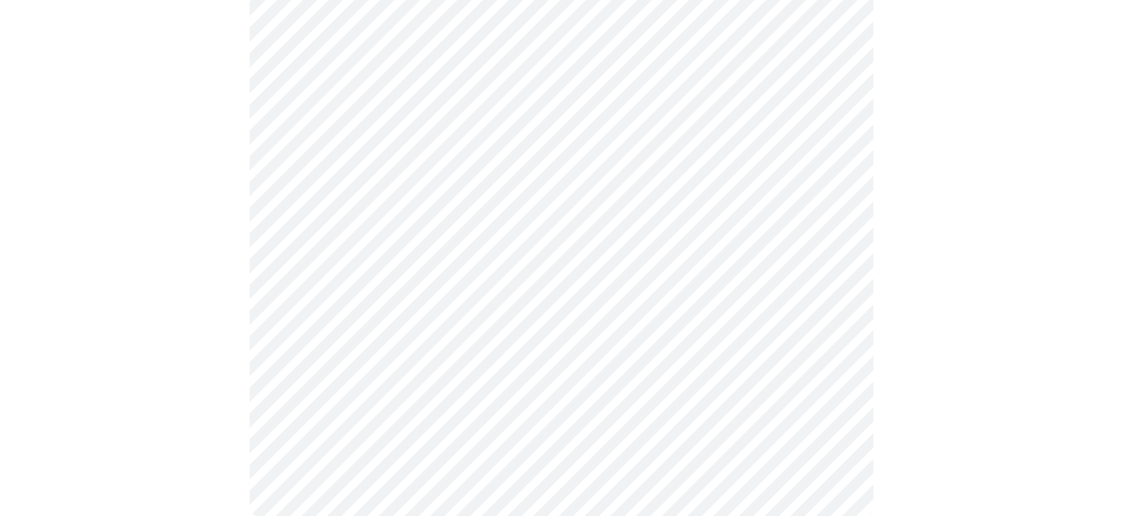
scroll to position [922, 0]
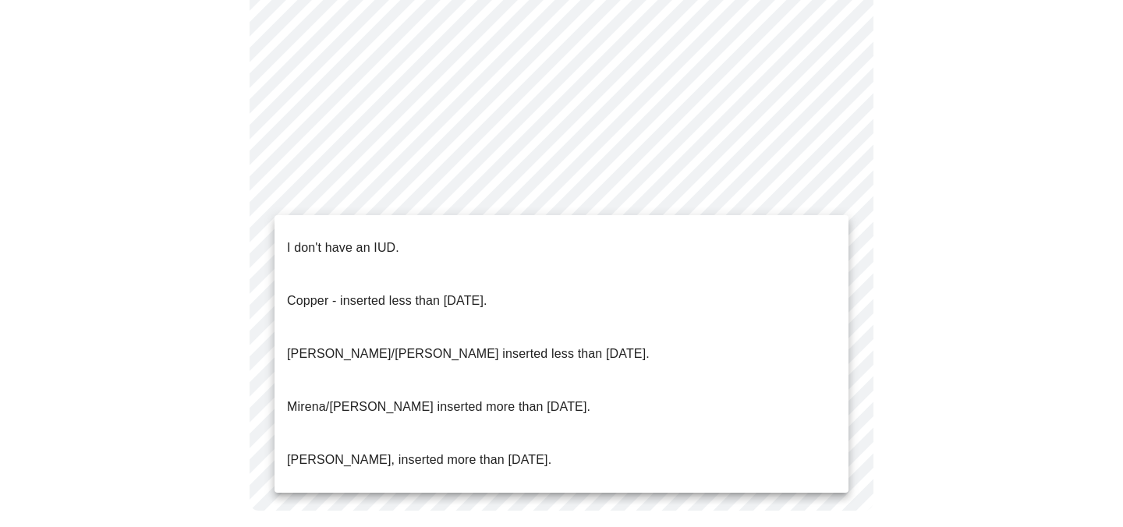
click at [470, 238] on li "I don't have an IUD." at bounding box center [562, 248] width 574 height 53
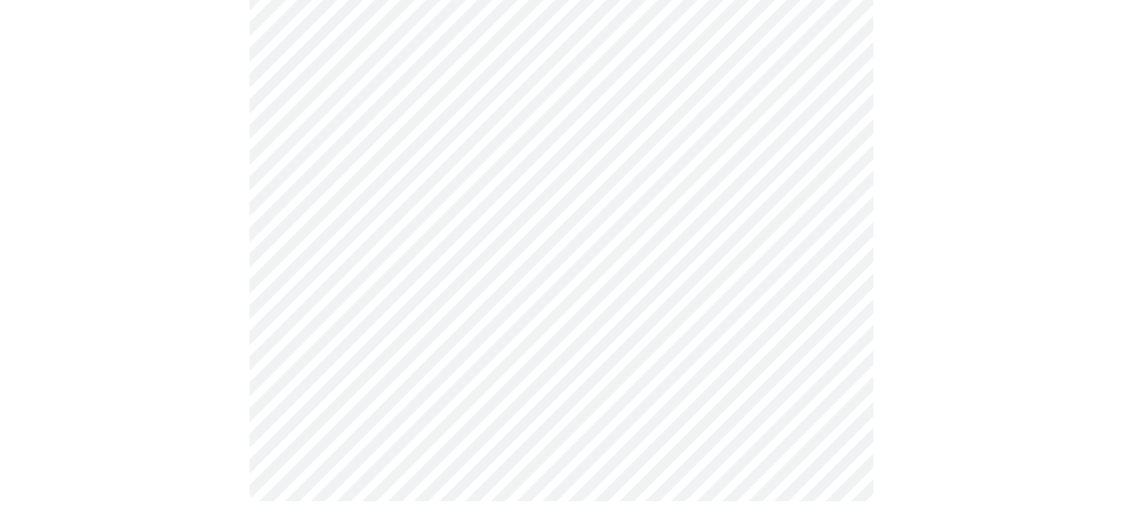
scroll to position [921, 0]
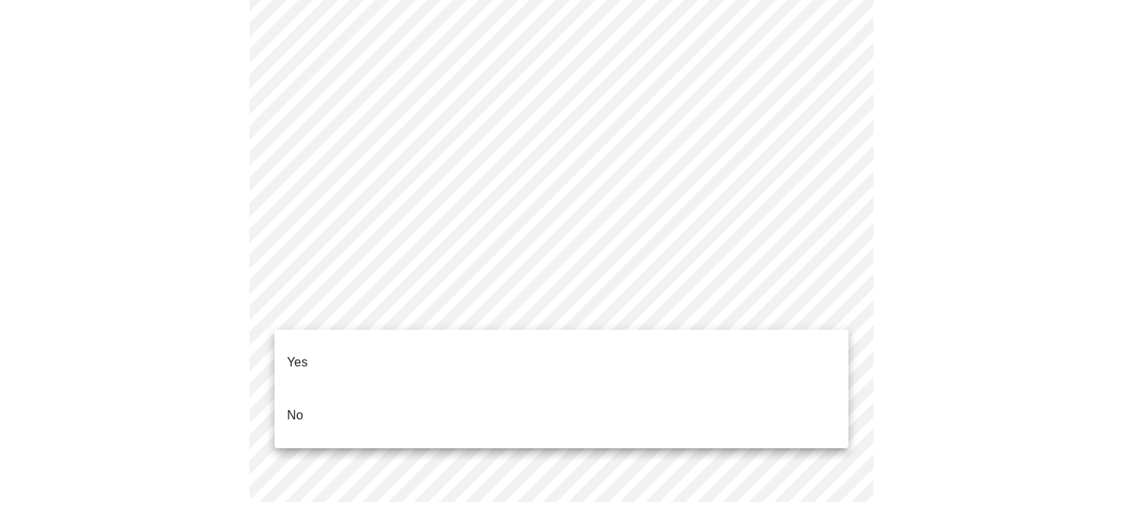
click at [376, 349] on li "Yes" at bounding box center [562, 362] width 574 height 53
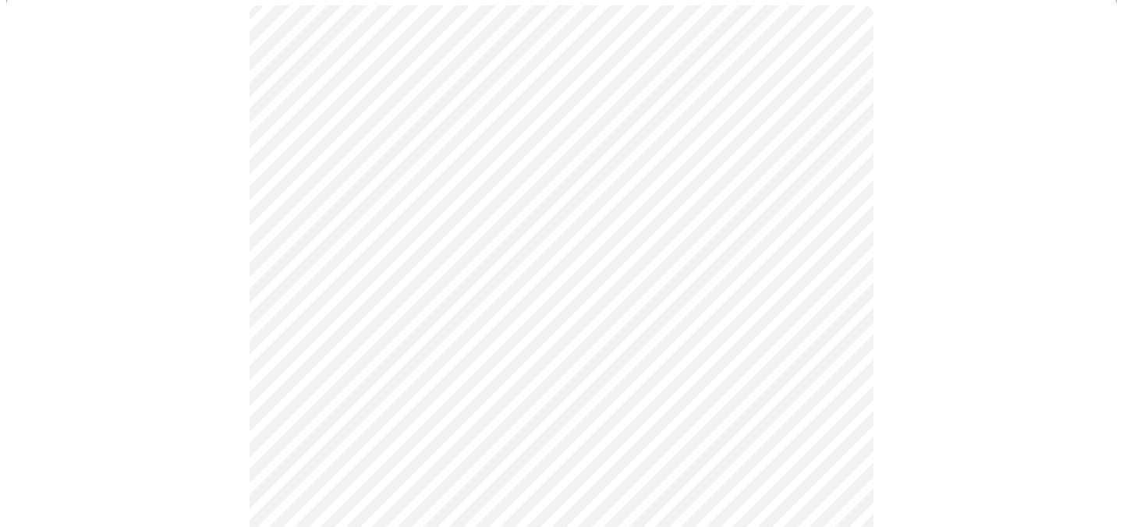
scroll to position [144, 0]
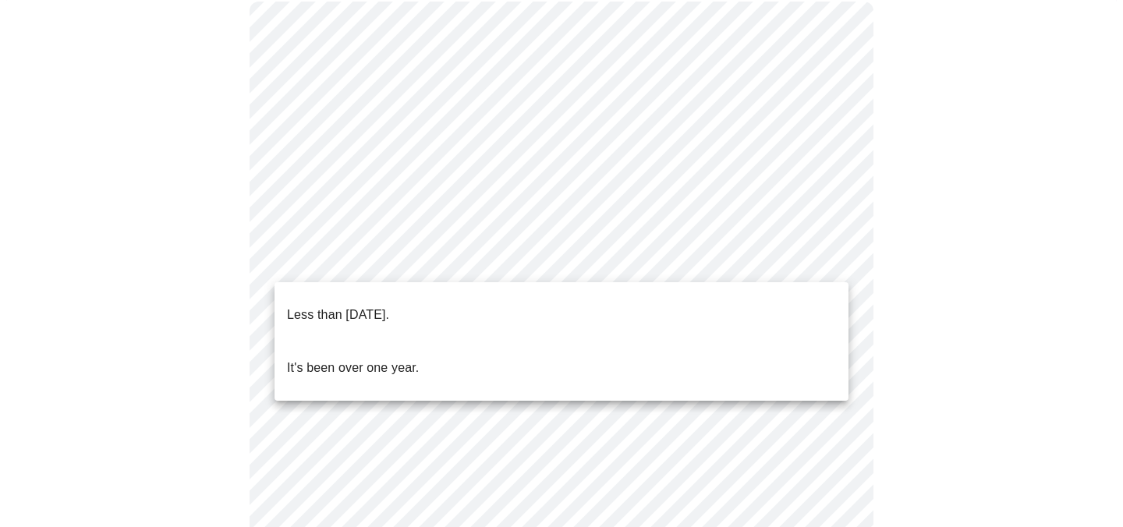
click at [834, 260] on body "MyMenopauseRx Appointments Messaging Labs Uploads Medications Community Refer a…" at bounding box center [561, 370] width 1111 height 1017
click at [672, 342] on li "It's been over one year." at bounding box center [562, 368] width 574 height 53
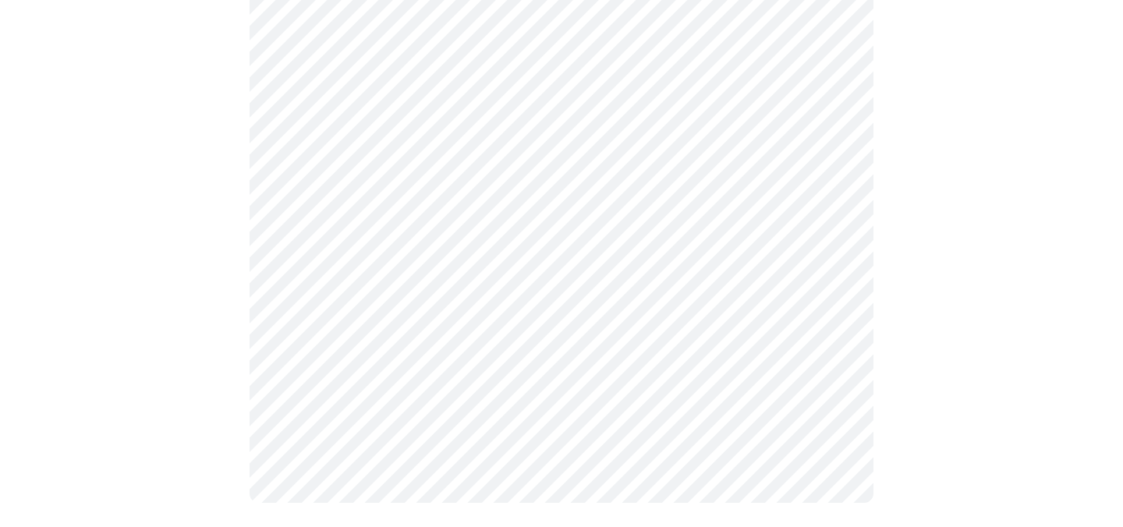
scroll to position [0, 0]
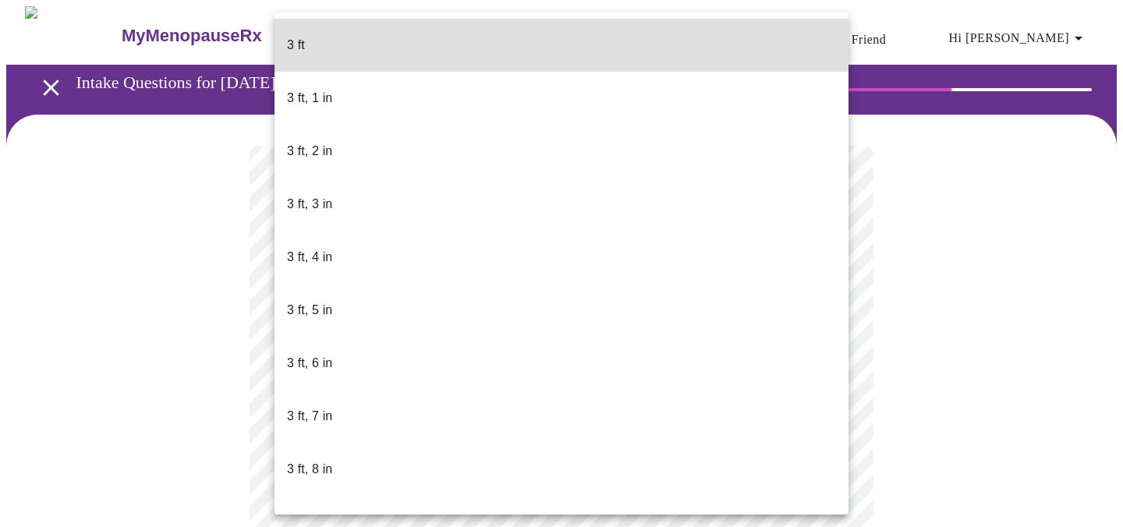
click at [500, 447] on body "MyMenopauseRx Appointments Messaging Labs Uploads Medications Community Refer a…" at bounding box center [561, 411] width 1111 height 811
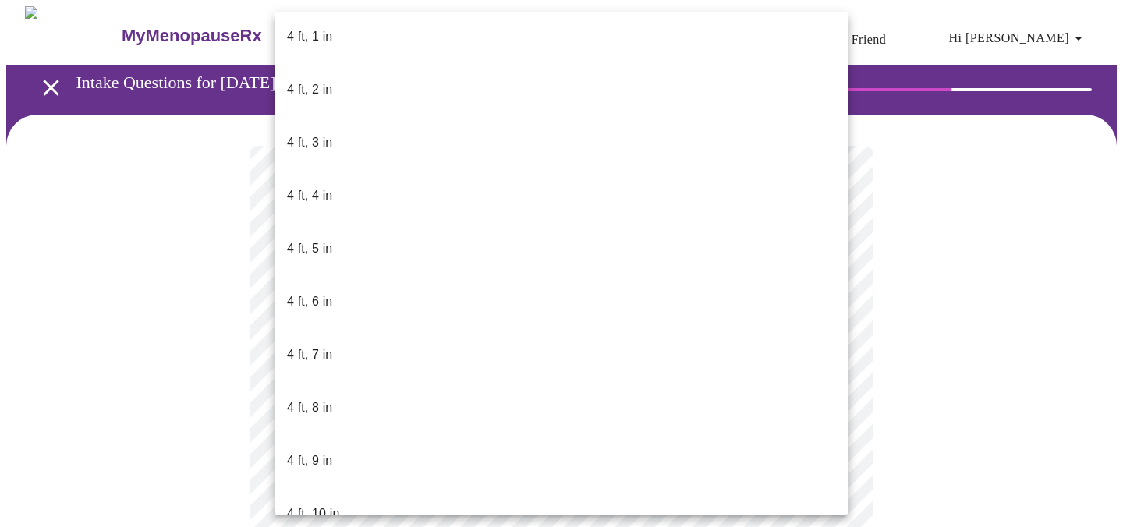
scroll to position [739, 0]
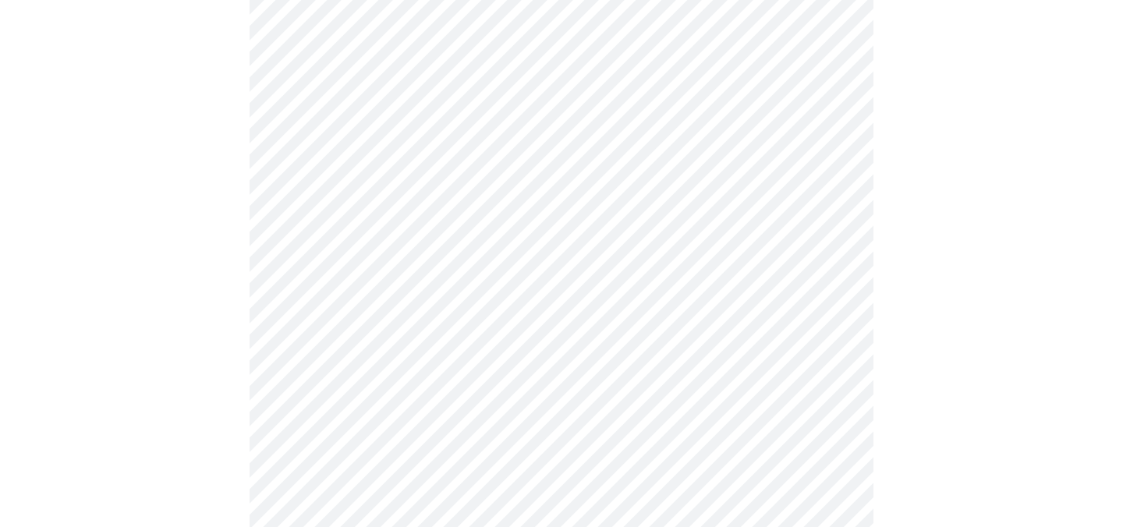
scroll to position [4138, 0]
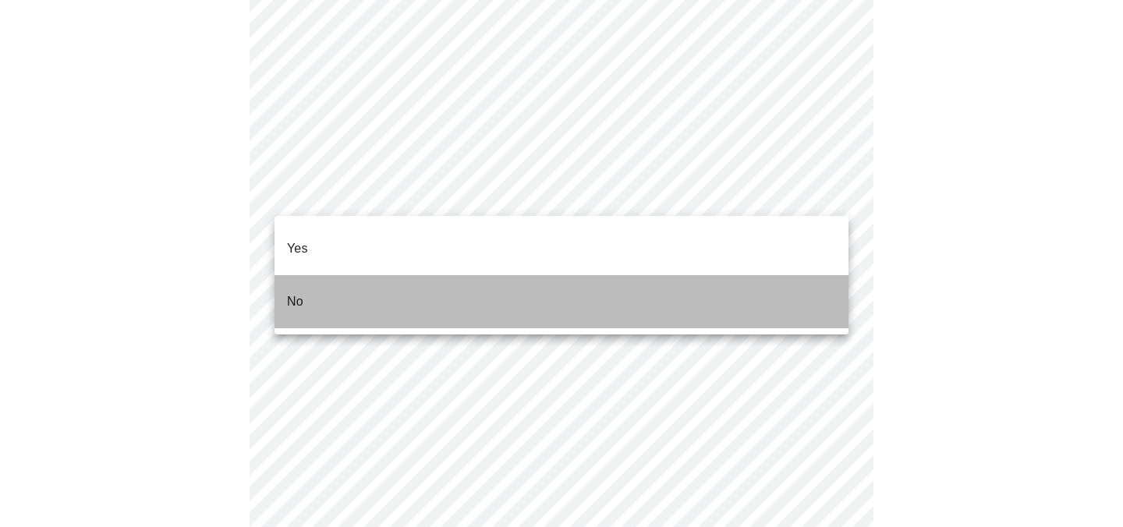
click at [311, 278] on li "No" at bounding box center [562, 301] width 574 height 53
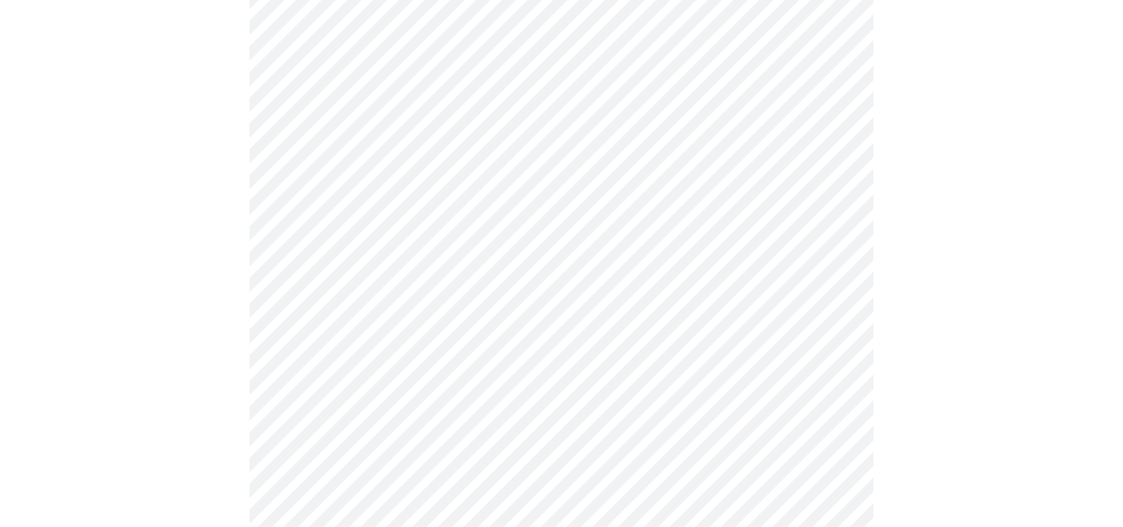
scroll to position [1435, 0]
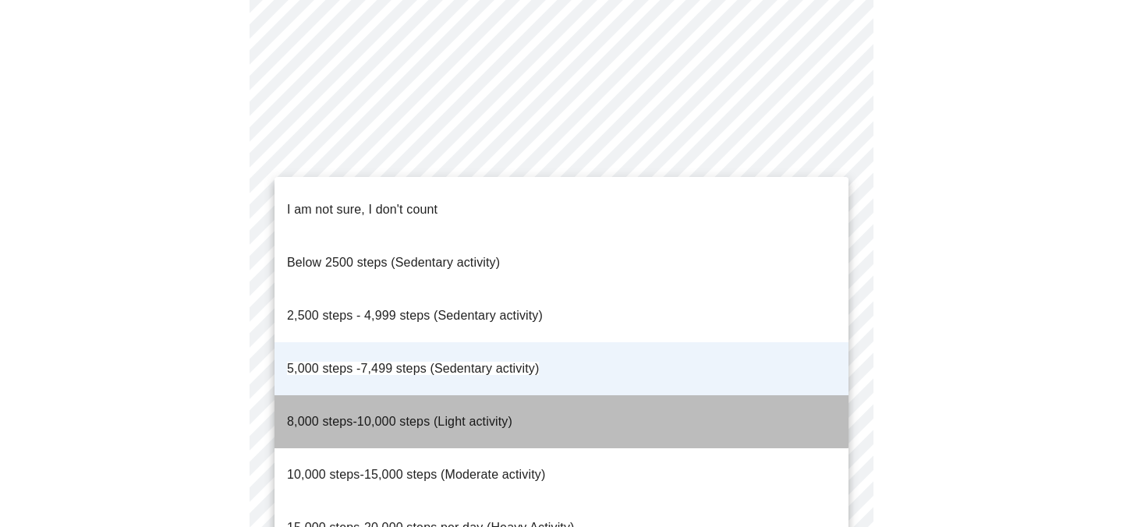
click at [498, 415] on span "8,000 steps-10,000 steps (Light activity)" at bounding box center [399, 421] width 225 height 13
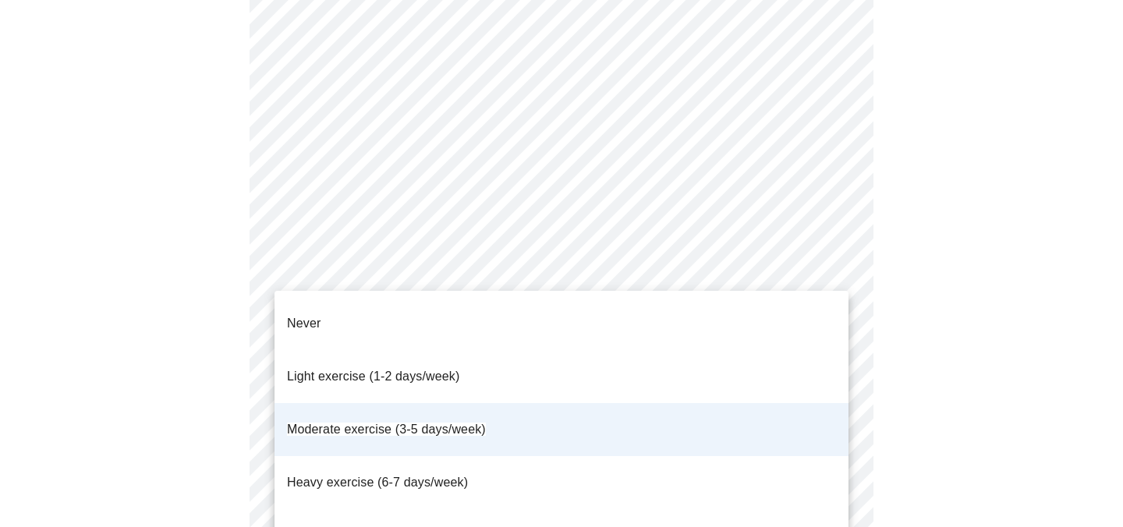
click at [506, 403] on li "Moderate exercise (3-5 days/week)" at bounding box center [562, 429] width 574 height 53
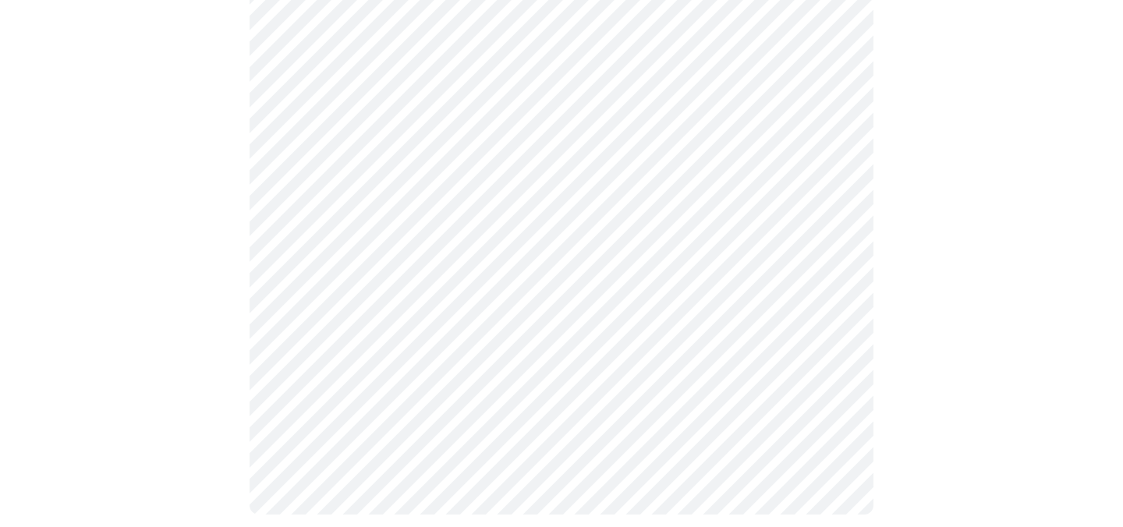
scroll to position [735, 0]
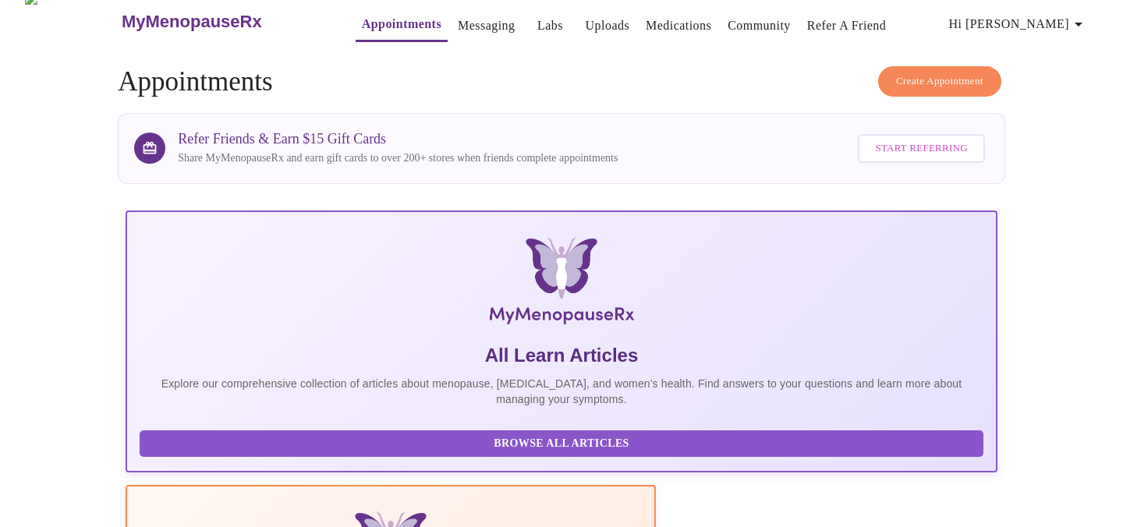
scroll to position [735, 0]
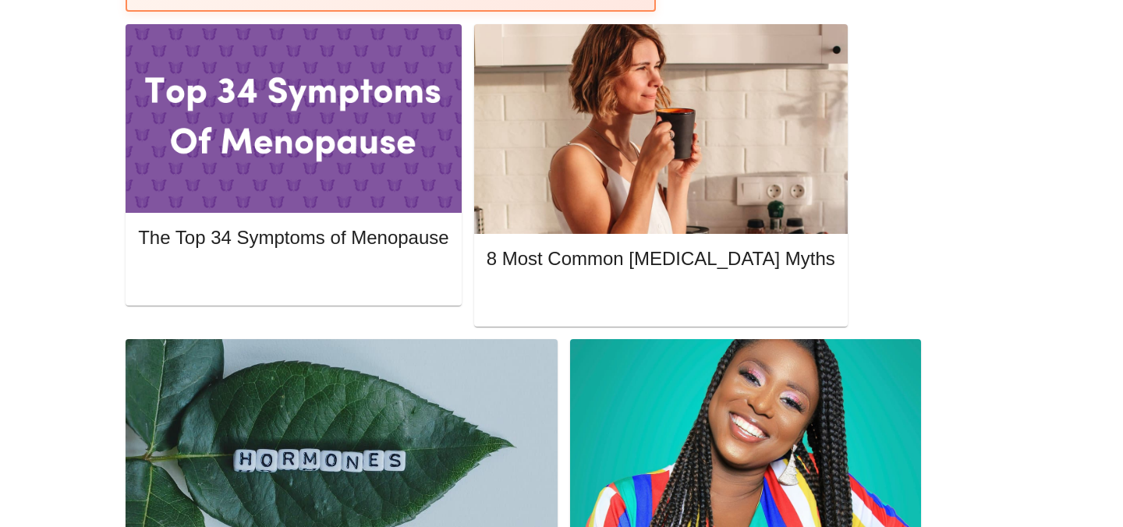
drag, startPoint x: 506, startPoint y: 398, endPoint x: 781, endPoint y: 445, distance: 279.5
